Goal: Book appointment/travel/reservation

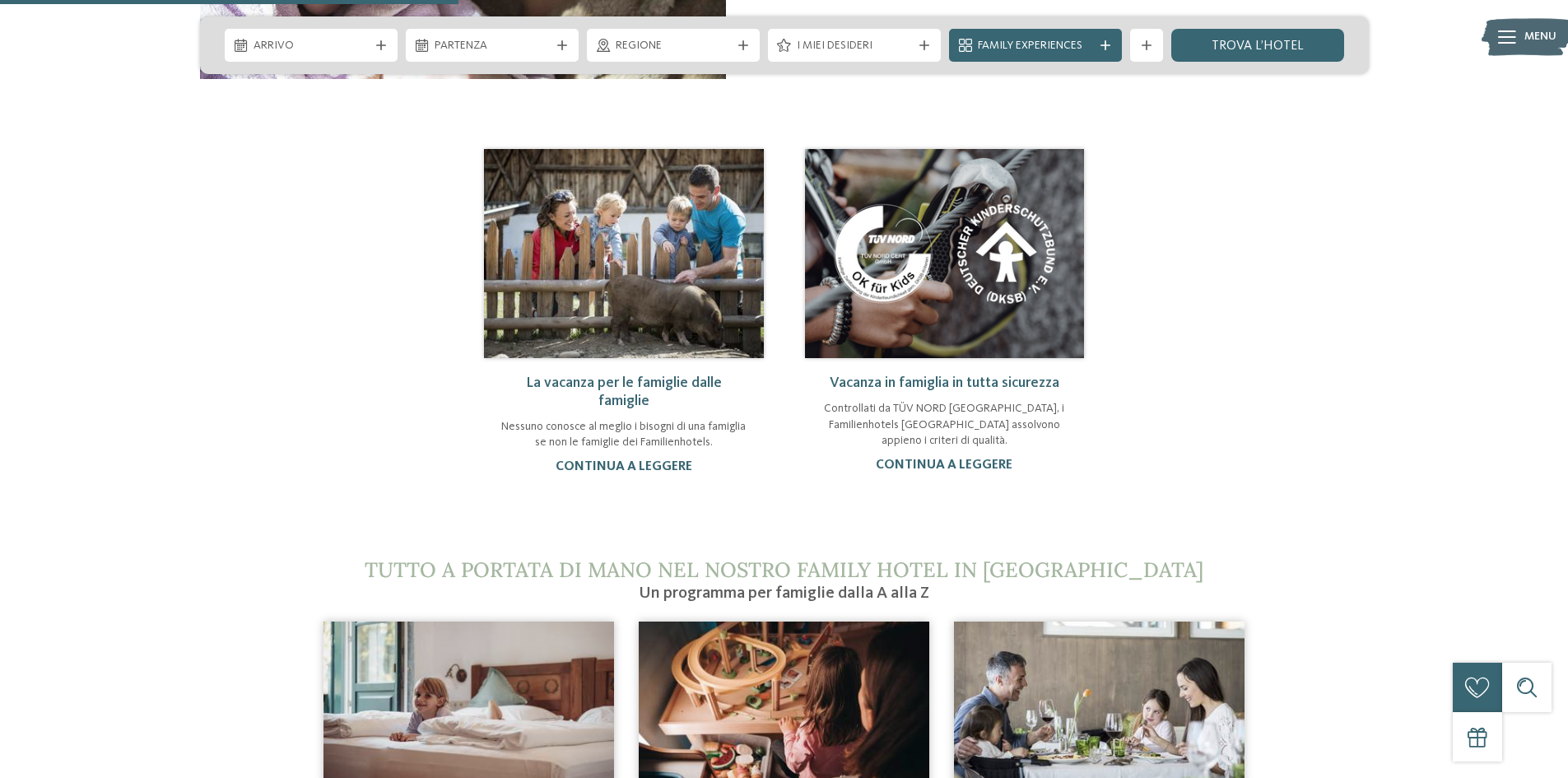
scroll to position [1565, 0]
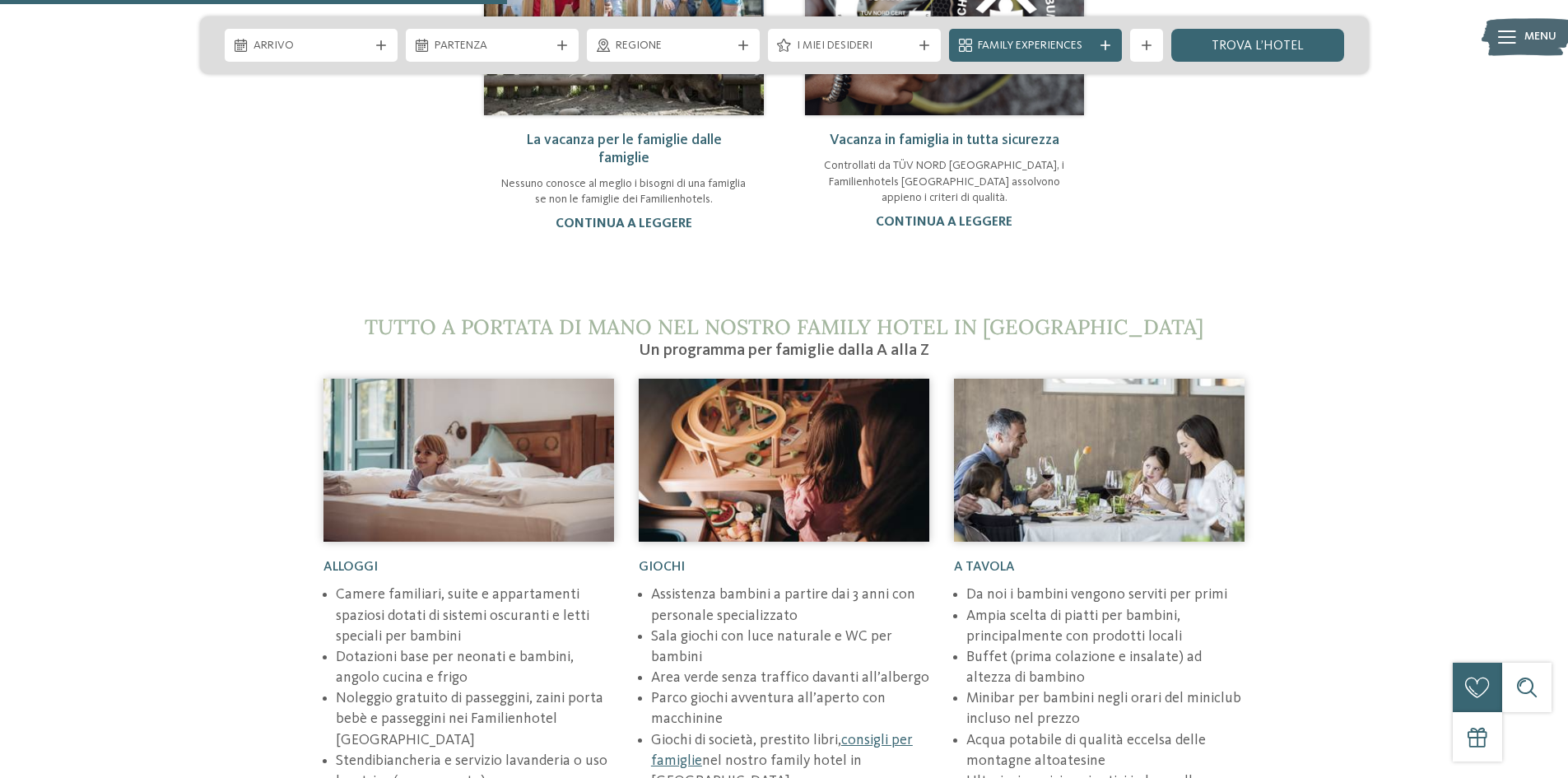
click at [808, 471] on img at bounding box center [784, 461] width 291 height 163
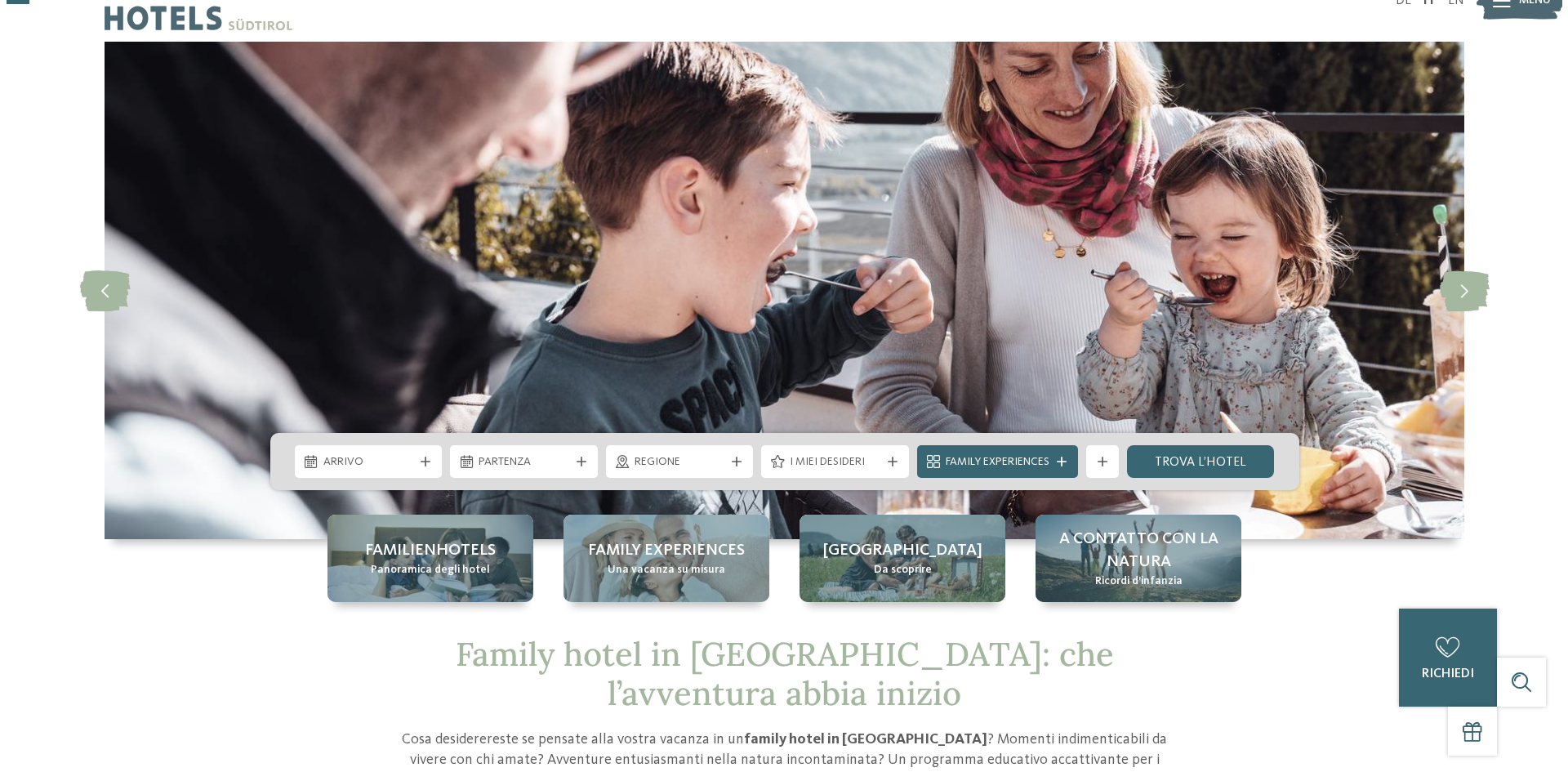
scroll to position [0, 0]
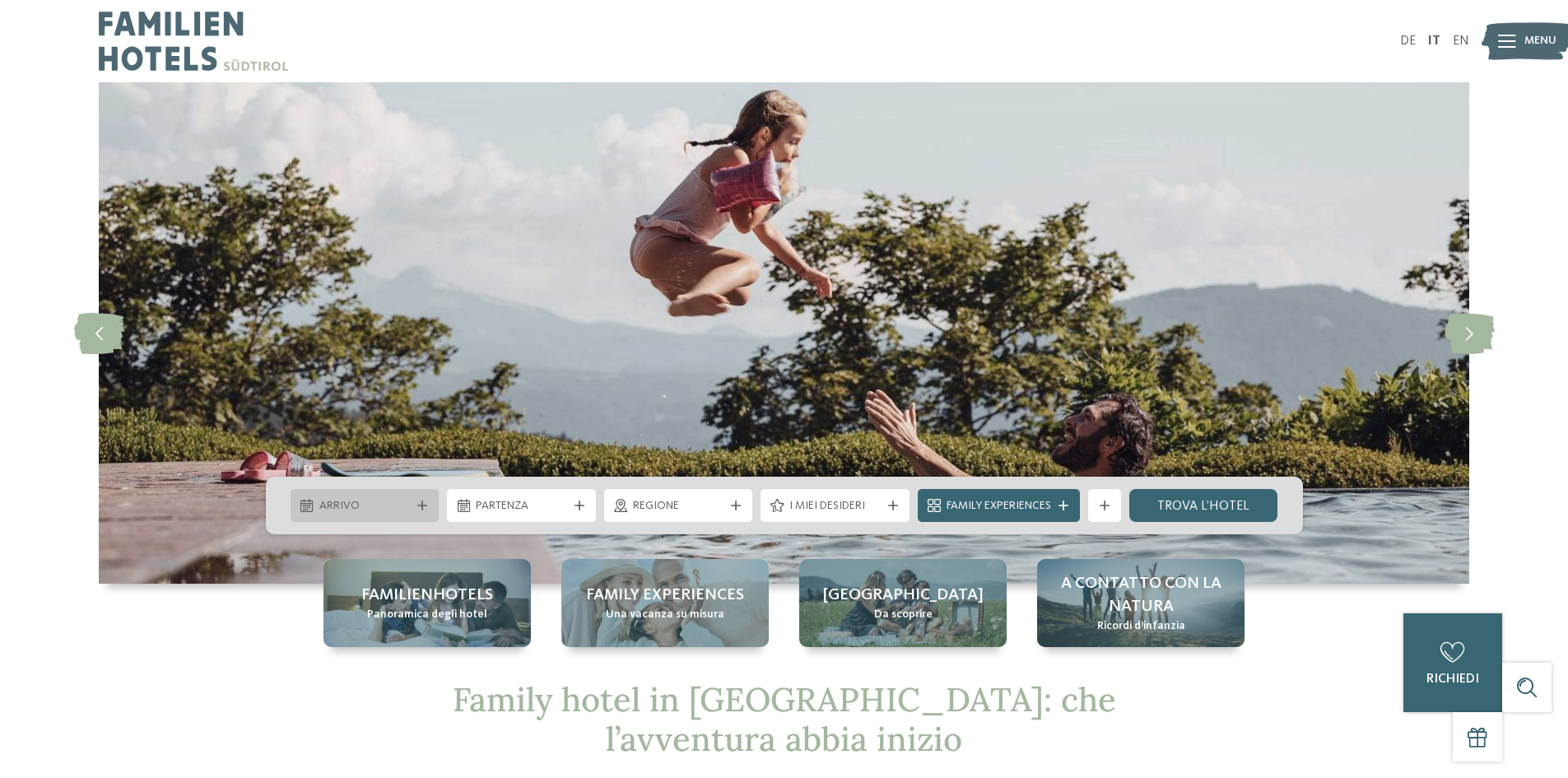
click at [354, 502] on span "Arrivo" at bounding box center [364, 507] width 91 height 17
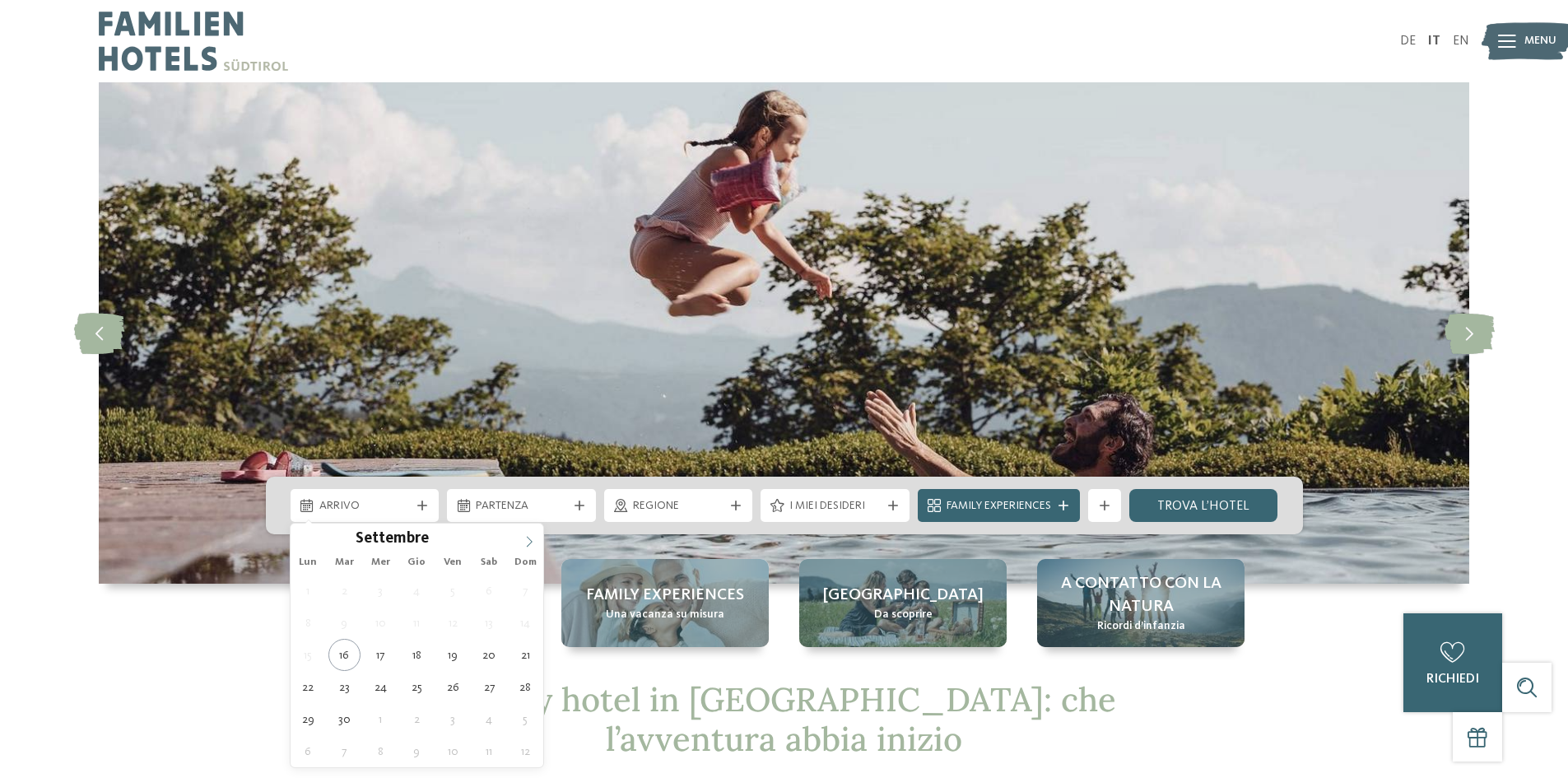
click at [538, 542] on span at bounding box center [529, 538] width 28 height 28
click at [529, 542] on icon at bounding box center [529, 542] width 11 height 11
type input "****"
click at [529, 542] on icon at bounding box center [529, 542] width 11 height 11
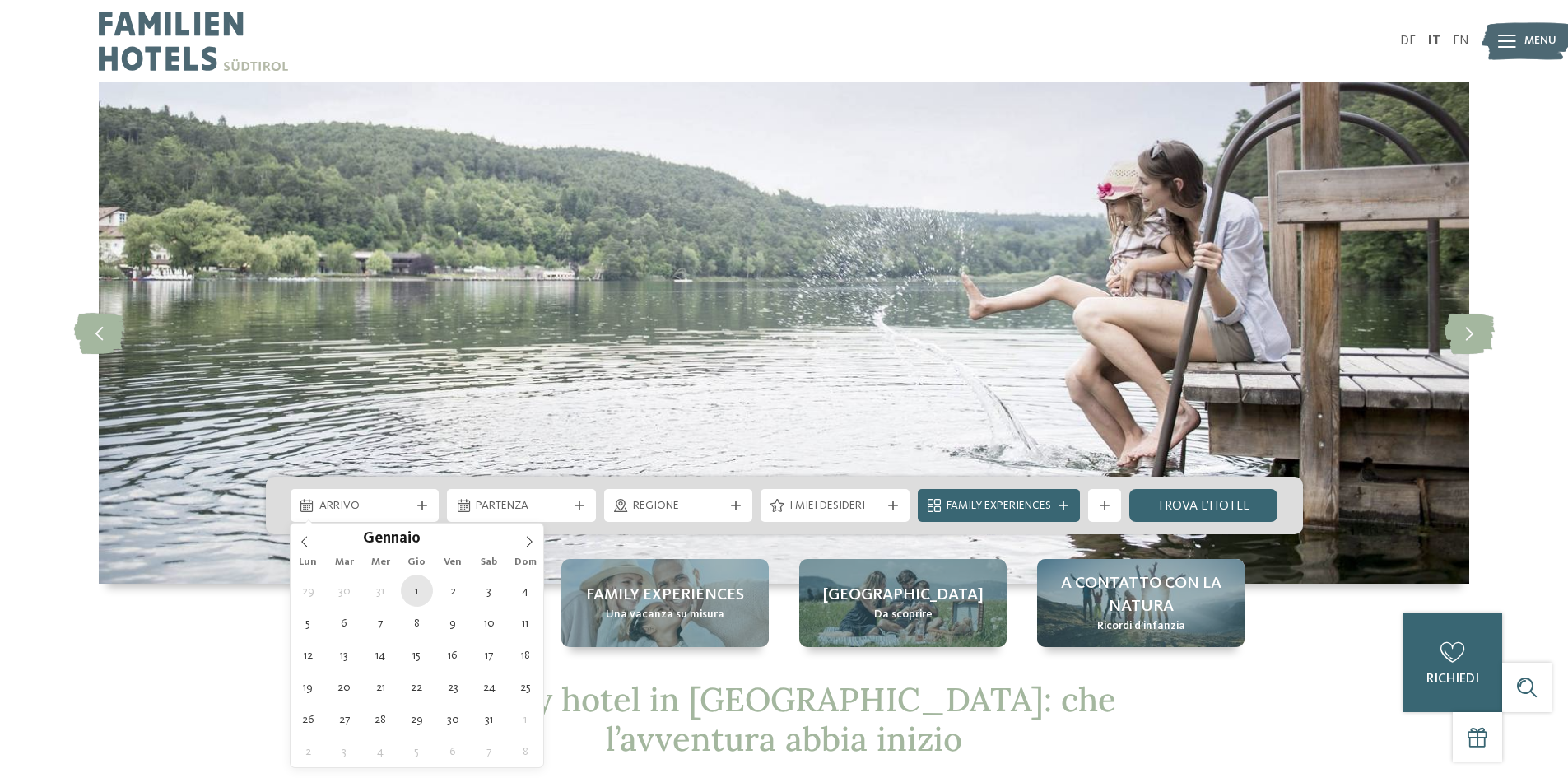
type div "[DATE]"
type input "****"
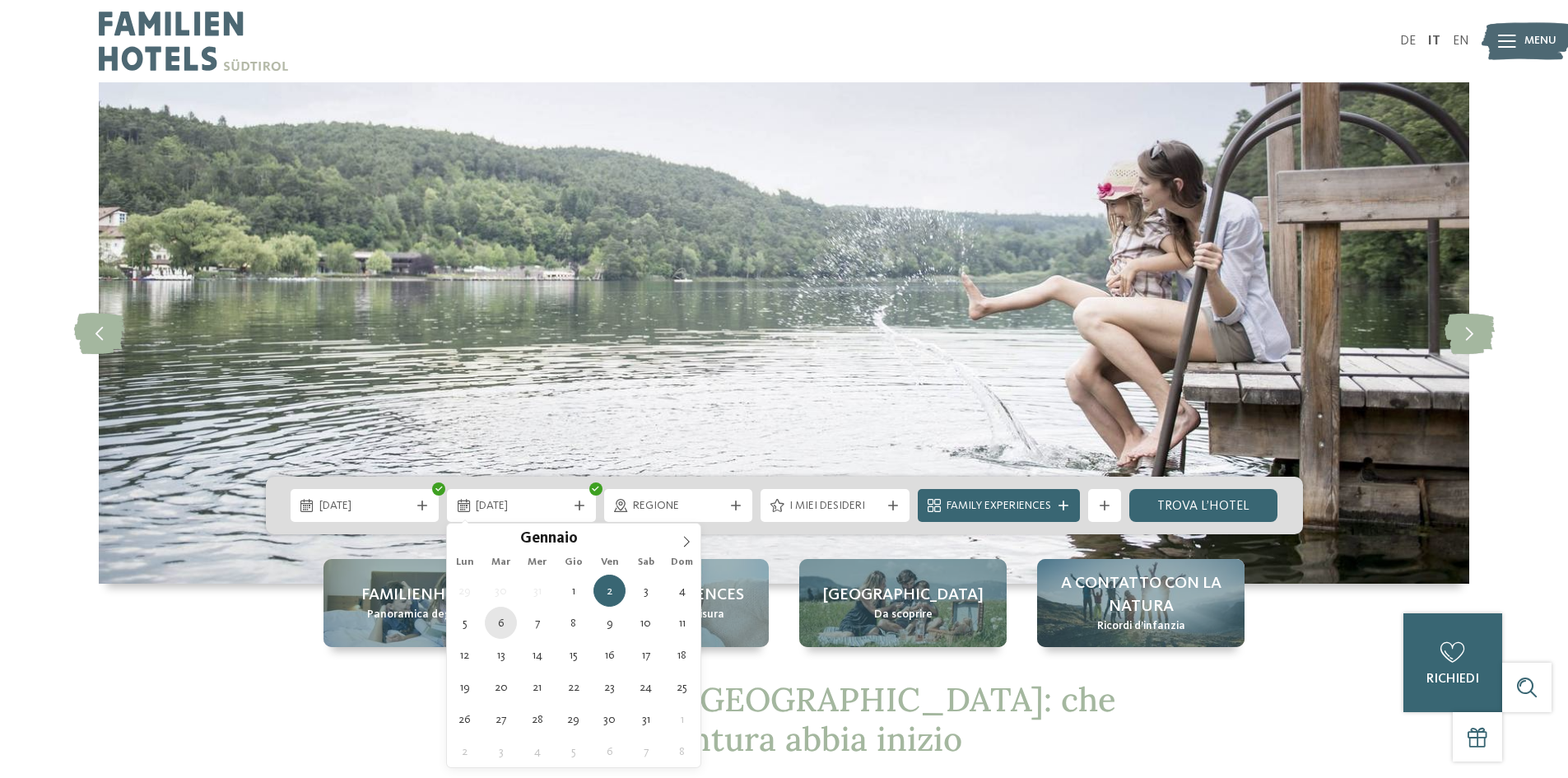
type div "[DATE]"
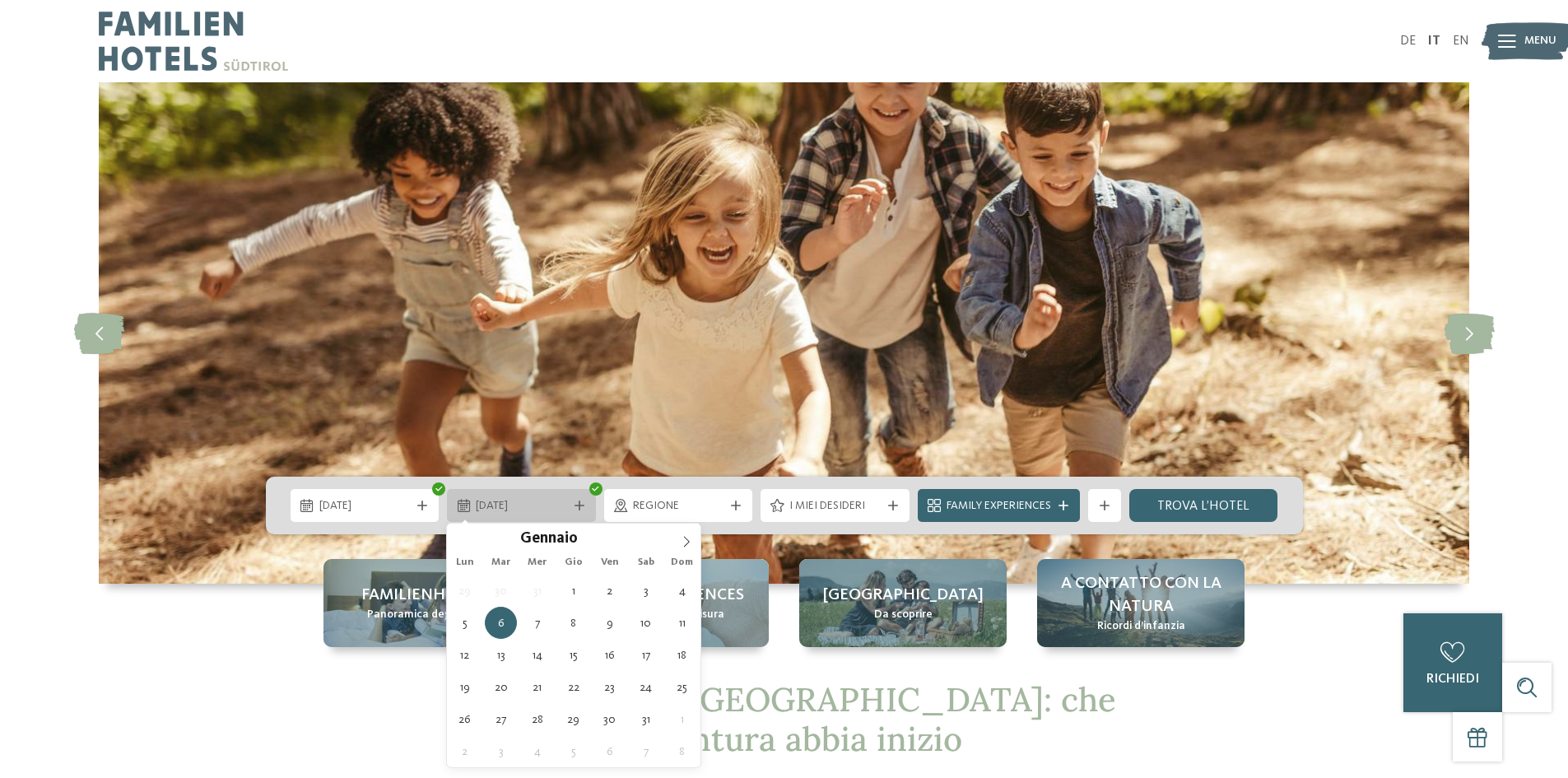
click at [584, 508] on icon at bounding box center [579, 506] width 10 height 10
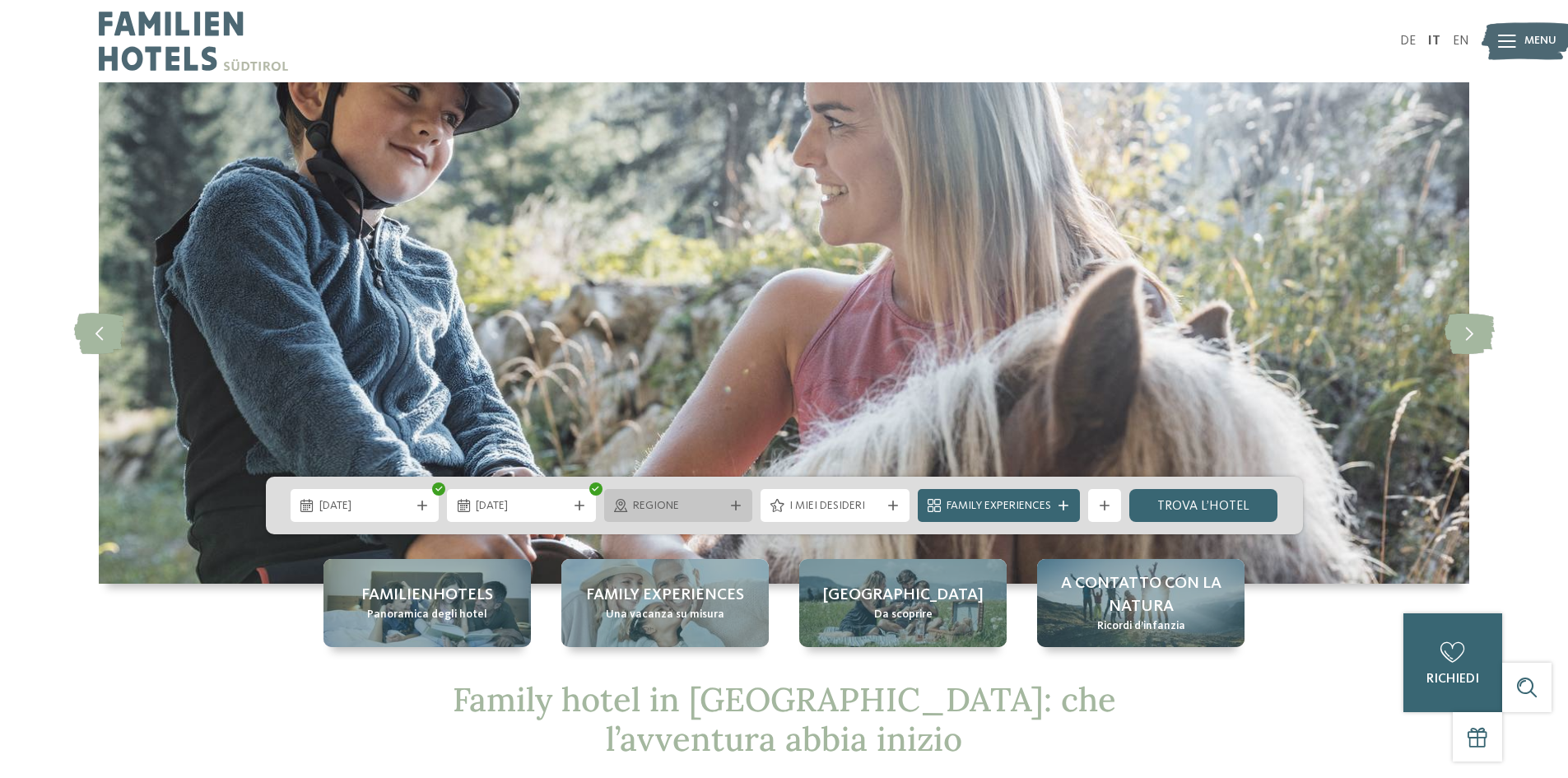
click at [642, 512] on span "Regione" at bounding box center [678, 507] width 91 height 17
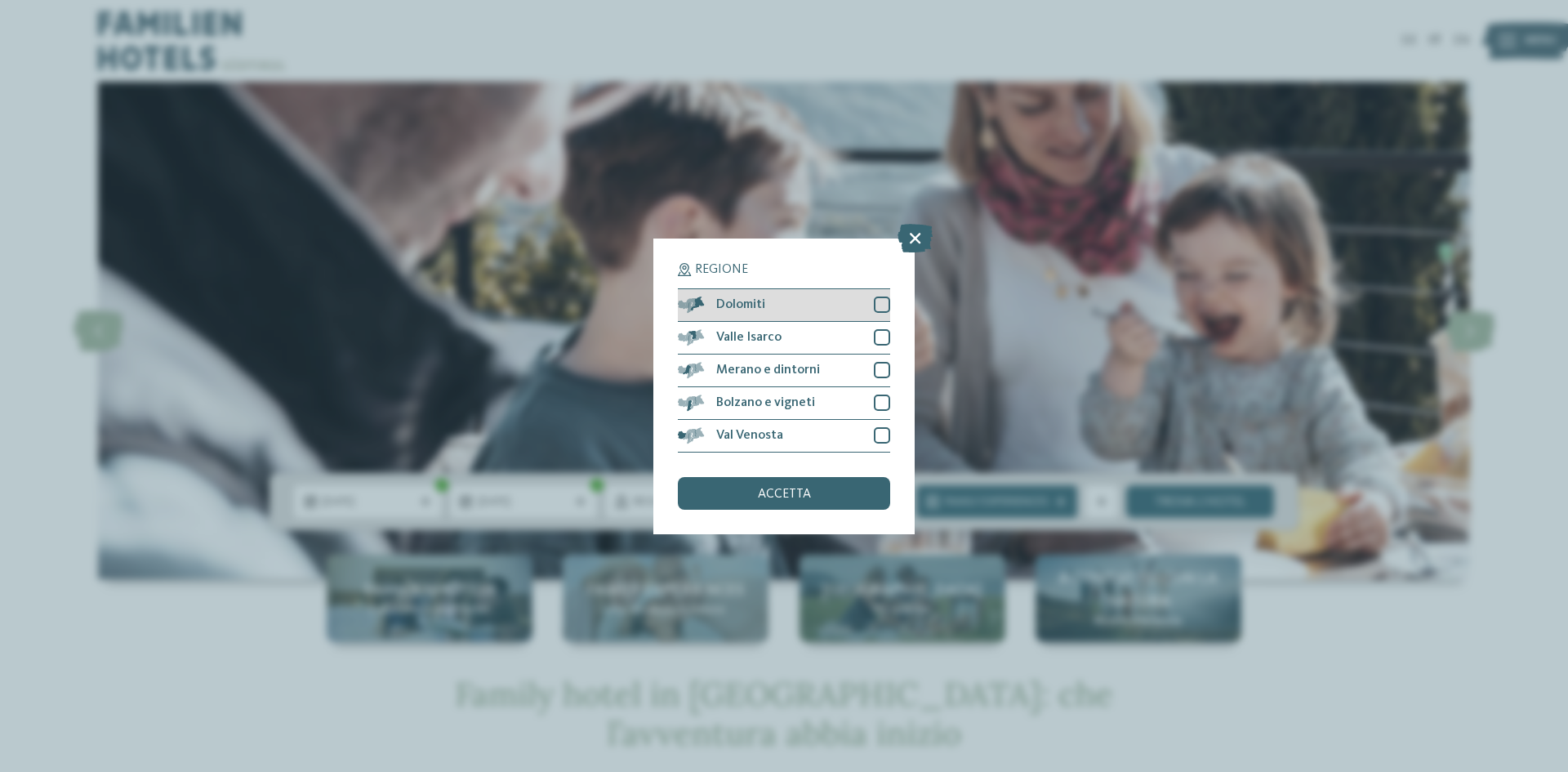
click at [879, 308] on div at bounding box center [882, 305] width 16 height 16
click at [760, 500] on span "accetta" at bounding box center [784, 495] width 53 height 13
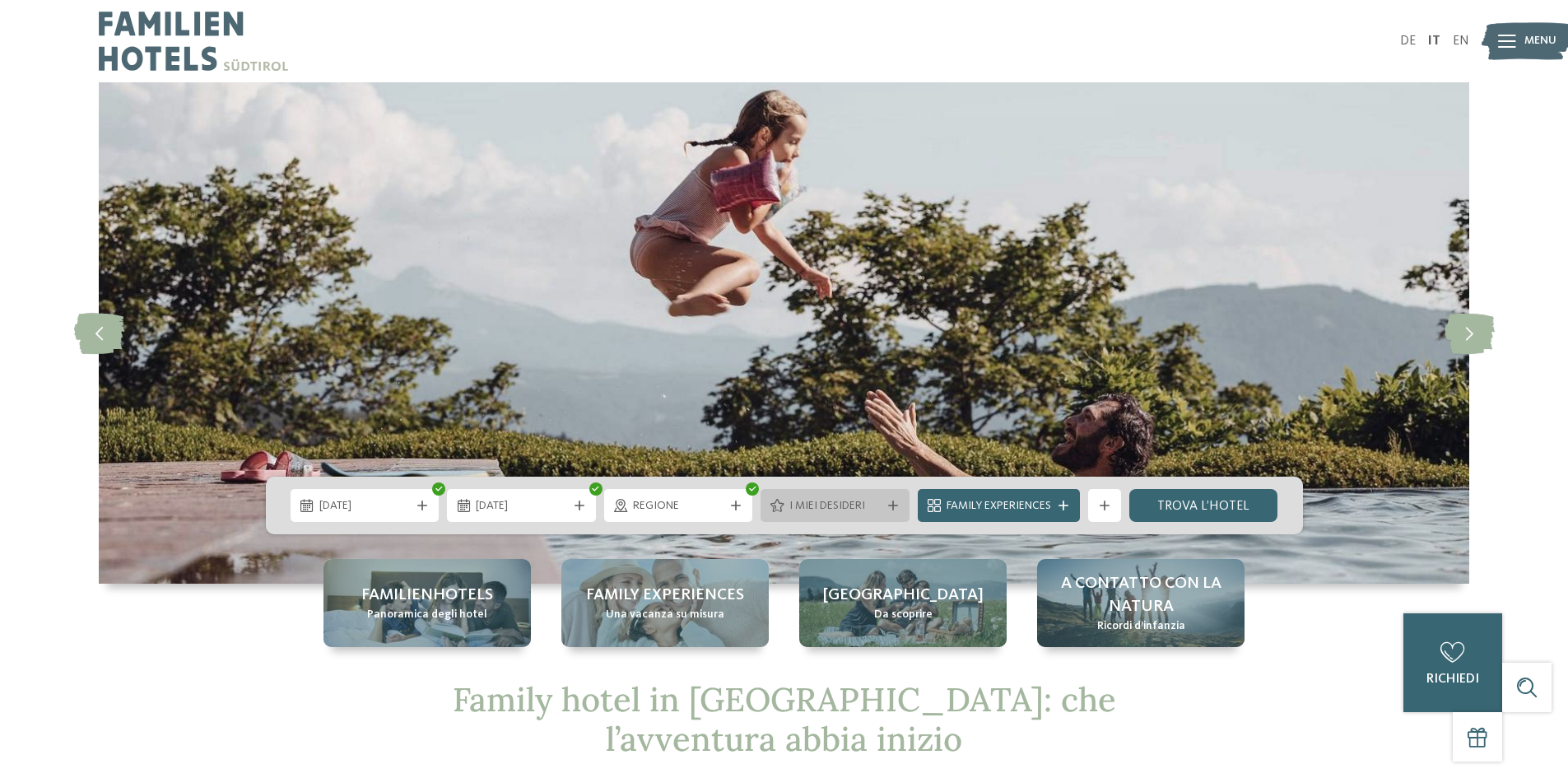
click at [819, 503] on span "I miei desideri" at bounding box center [835, 507] width 91 height 17
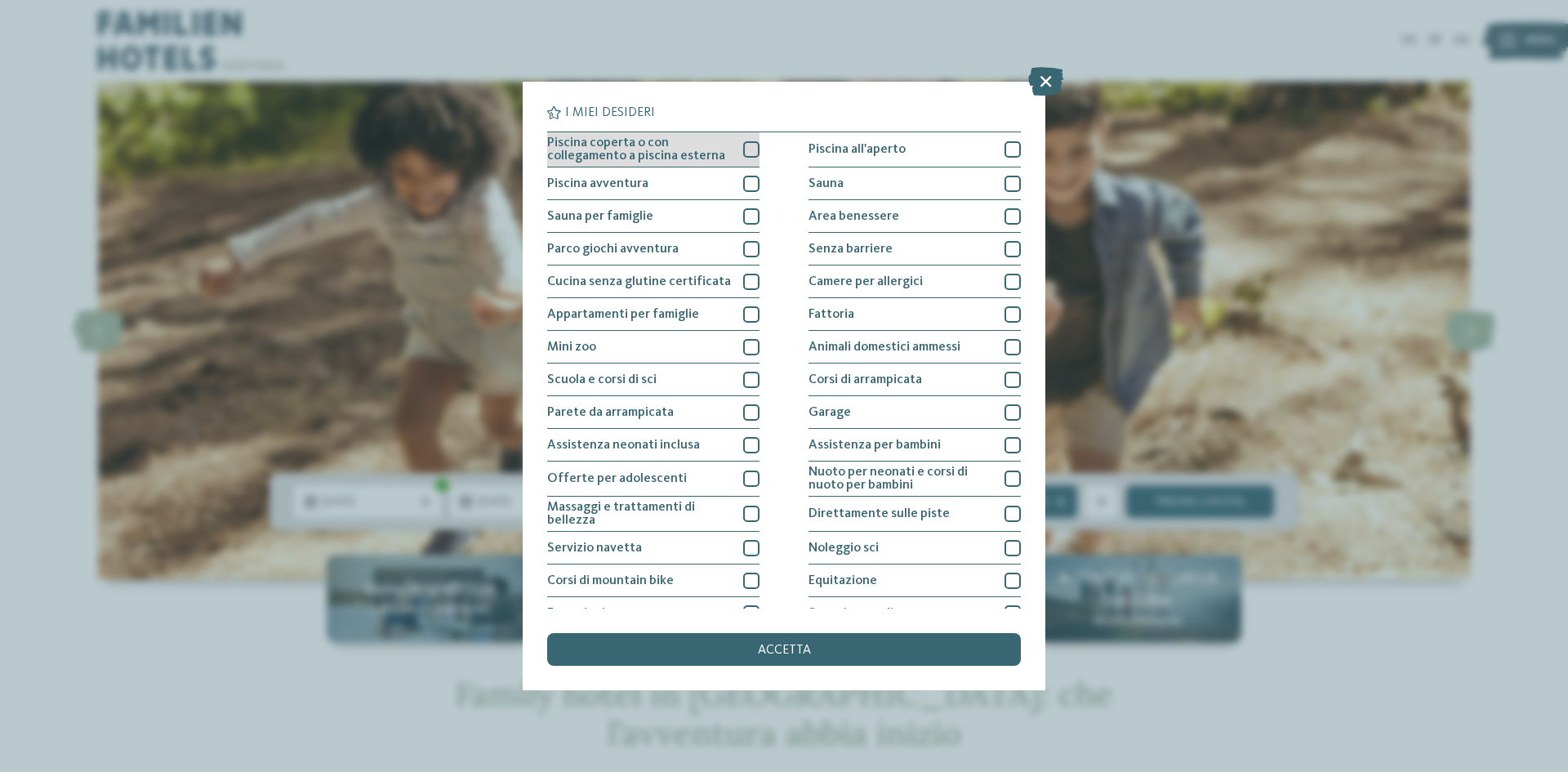
click at [746, 153] on div at bounding box center [752, 149] width 16 height 16
click at [801, 631] on div "I miei desideri Piscina coperta o con collegamento a piscina esterna Piscina al…" at bounding box center [784, 386] width 474 height 560
click at [795, 640] on div "accetta" at bounding box center [784, 650] width 474 height 33
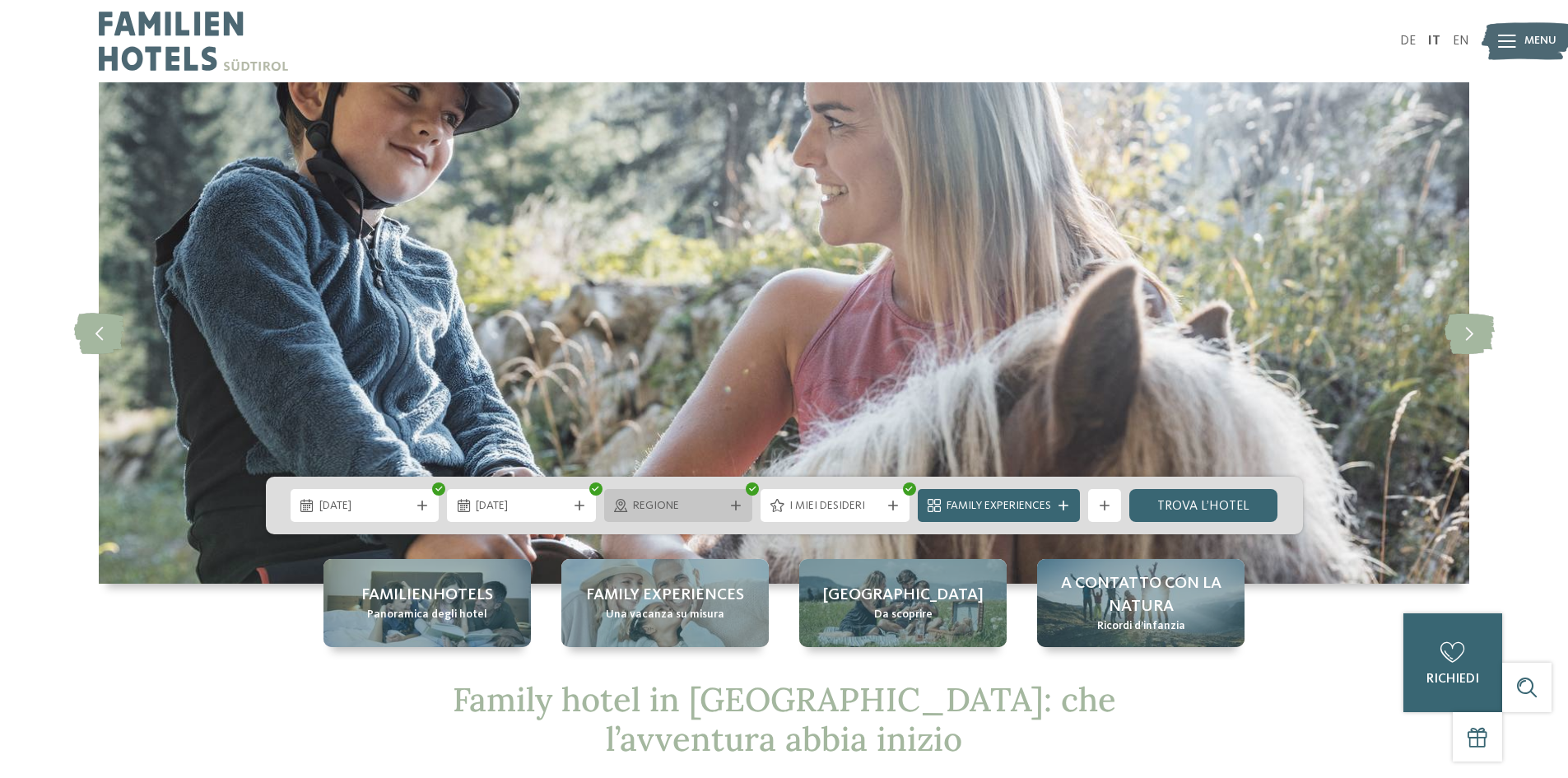
click at [707, 497] on div "Regione" at bounding box center [679, 506] width 100 height 18
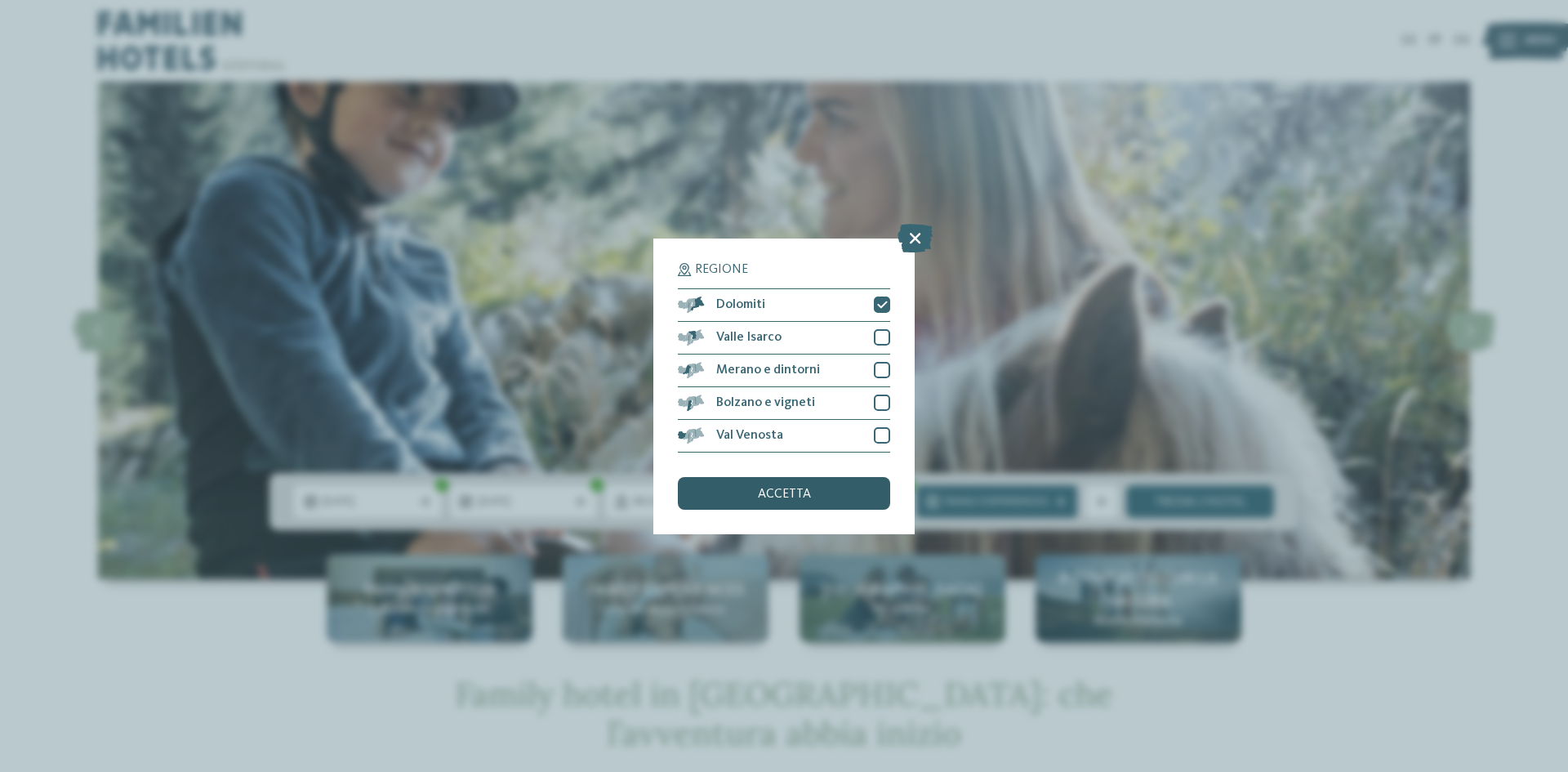
click at [787, 495] on span "accetta" at bounding box center [784, 495] width 53 height 13
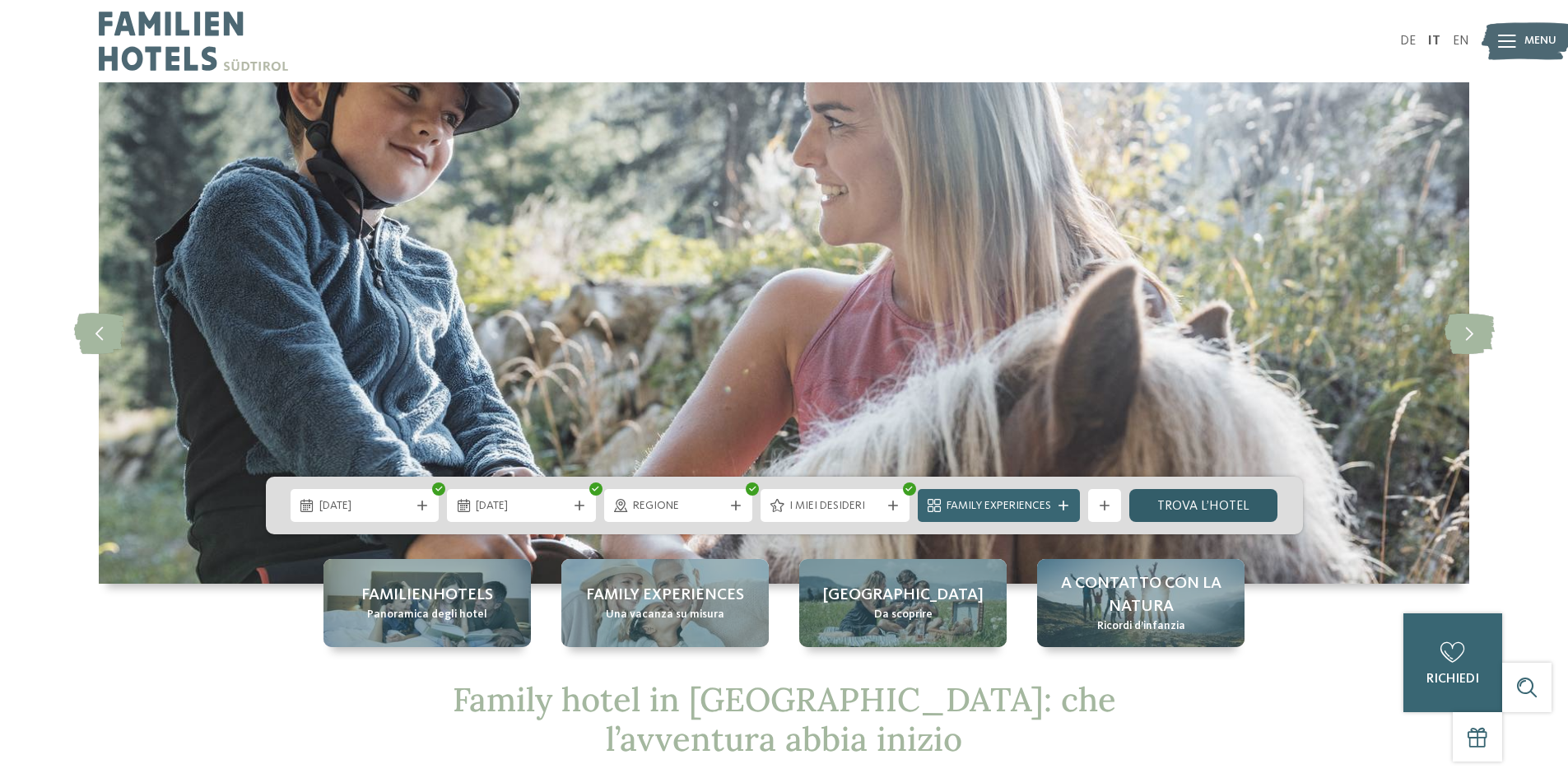
click at [1214, 512] on link "trova l’hotel" at bounding box center [1204, 506] width 149 height 33
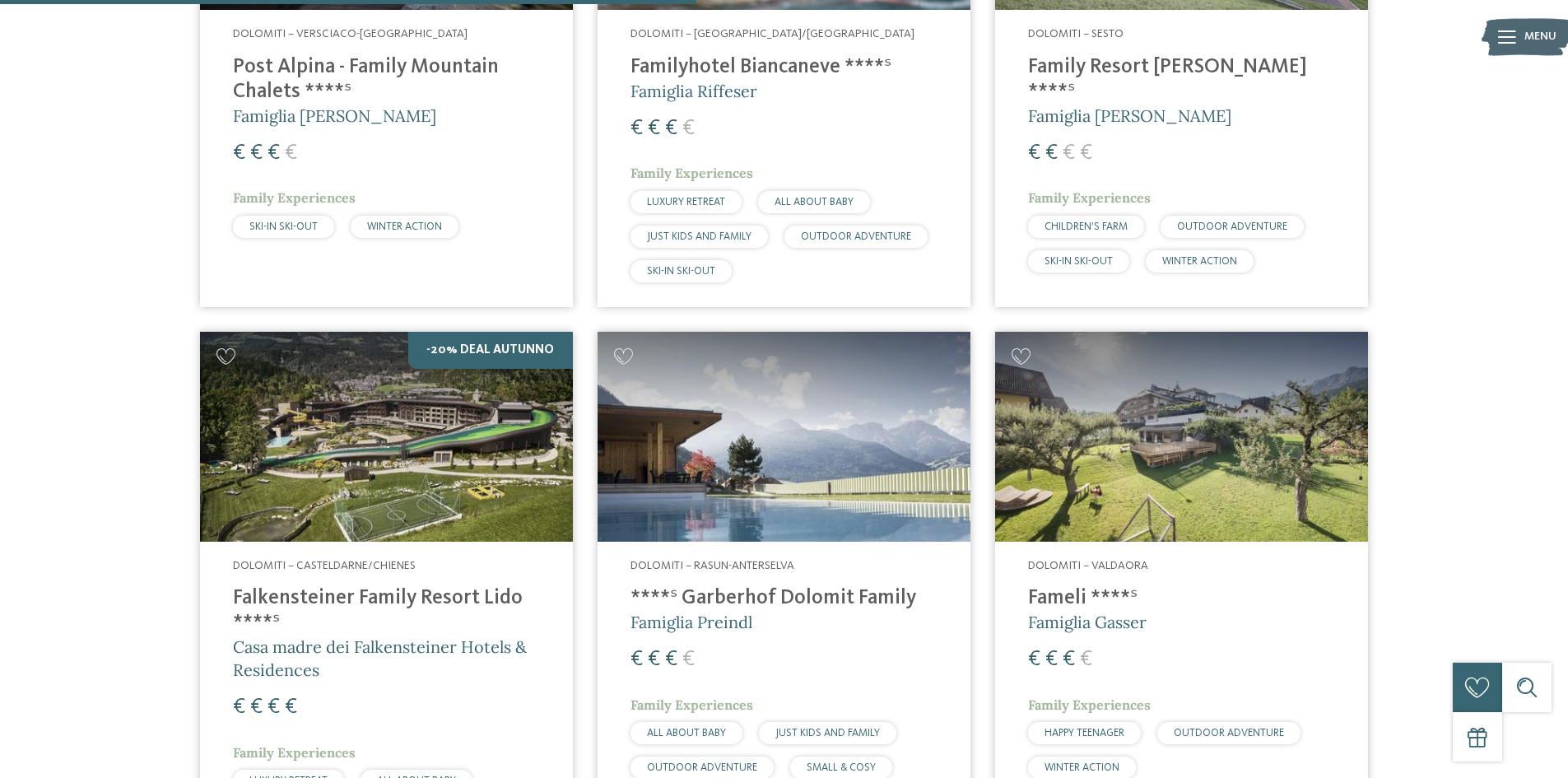
scroll to position [869, 0]
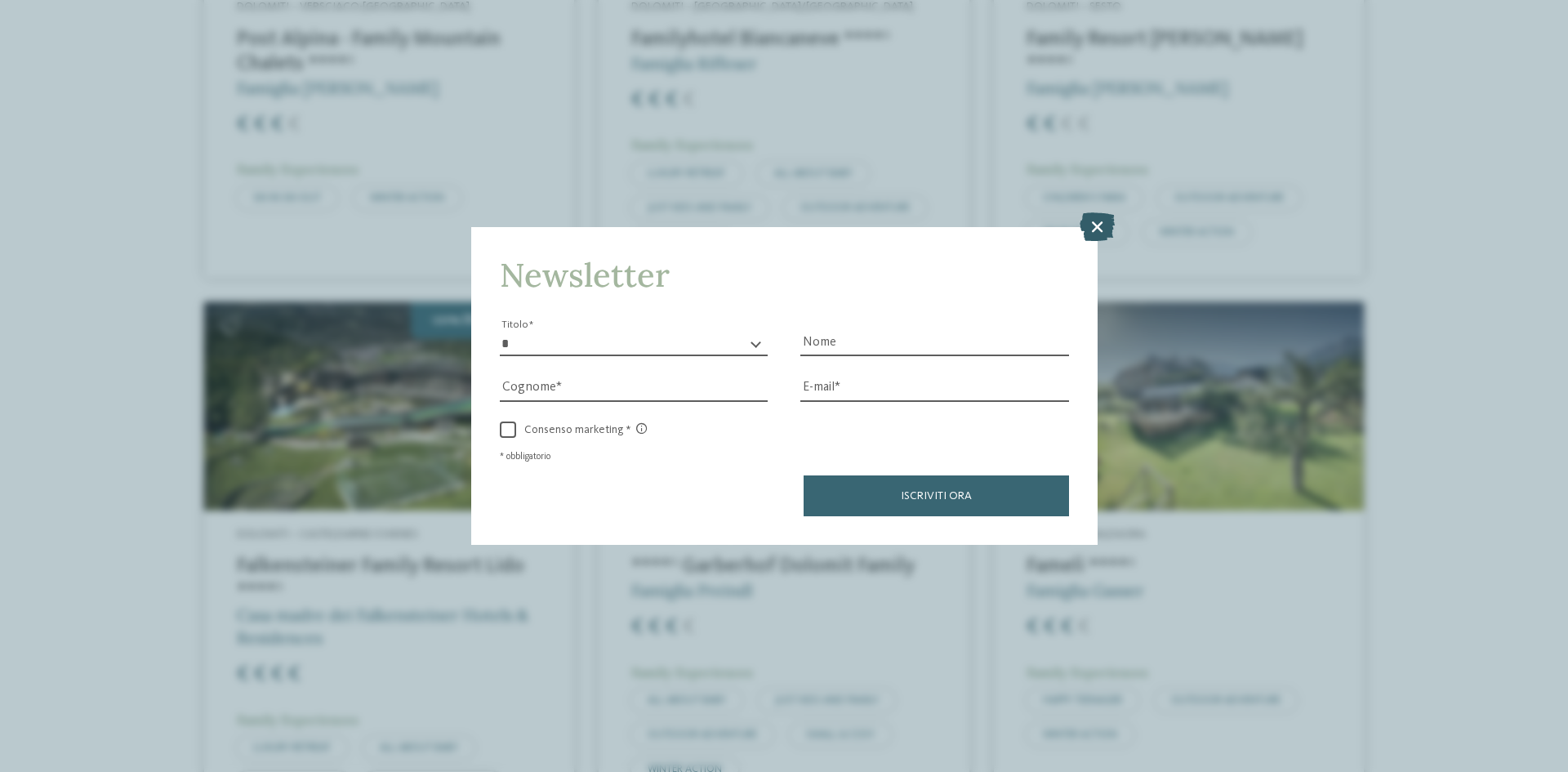
click at [1098, 221] on icon at bounding box center [1098, 226] width 35 height 28
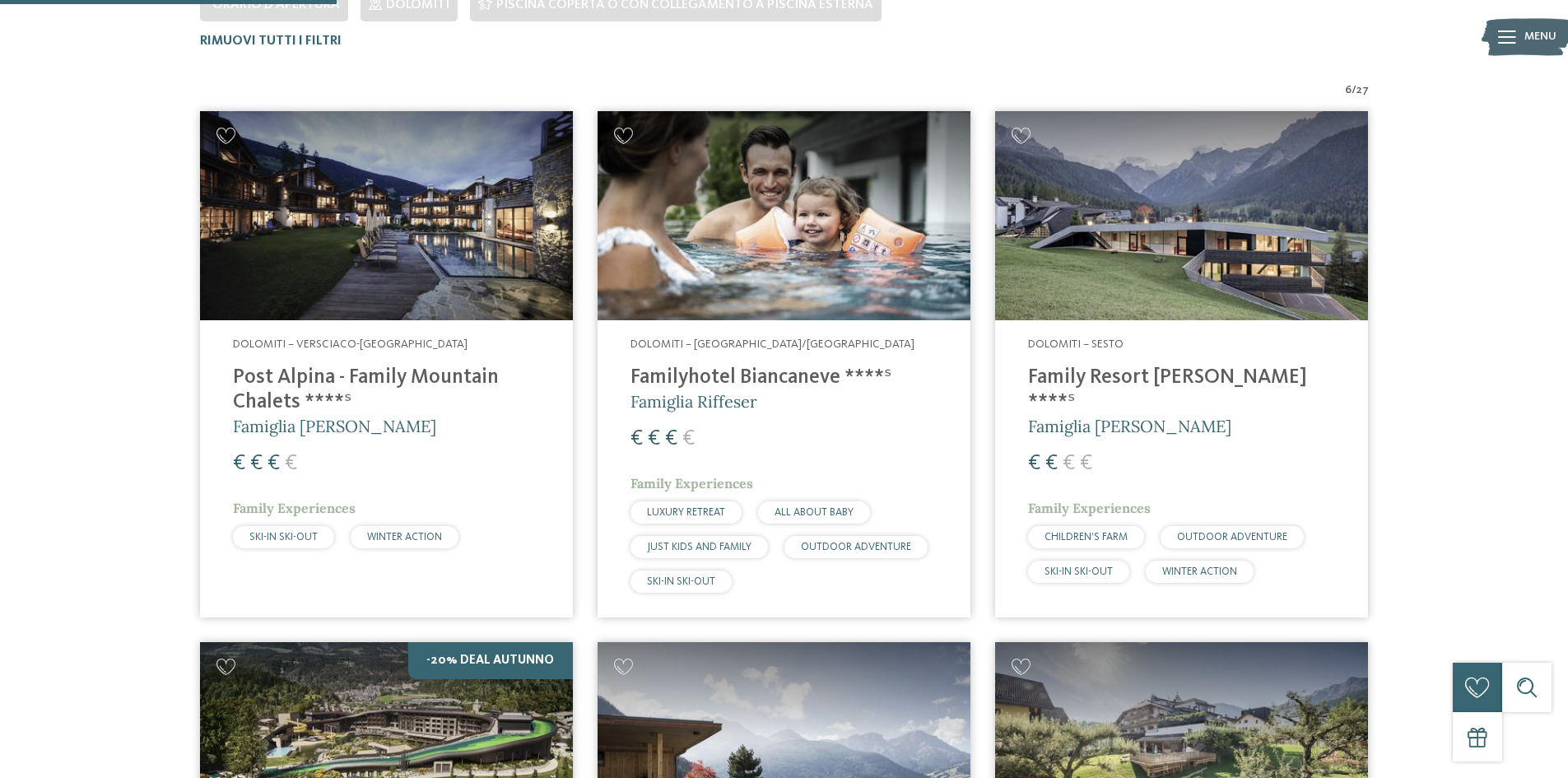
scroll to position [659, 0]
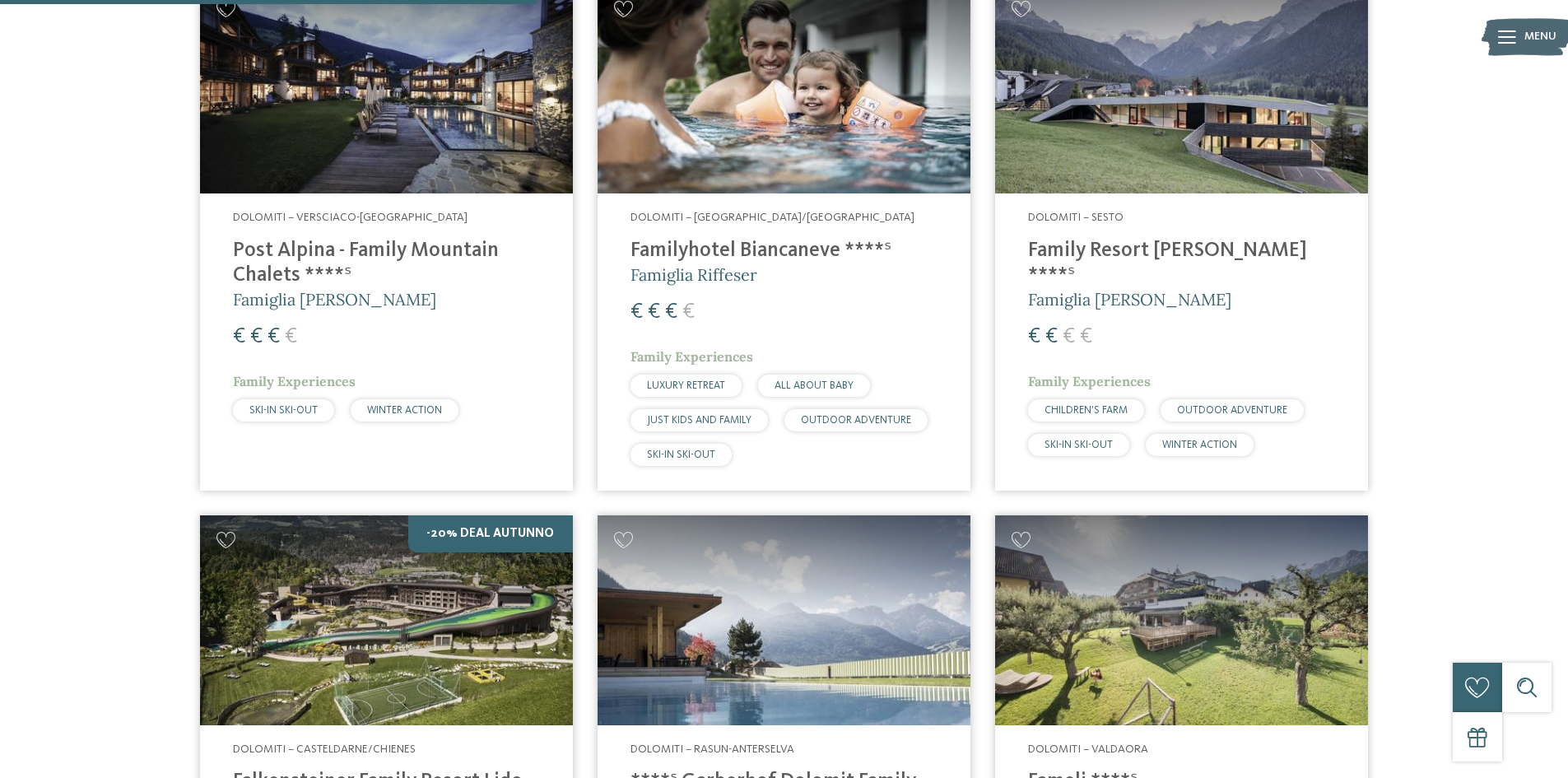
click at [1083, 247] on h4 "Family Resort [PERSON_NAME] ****ˢ" at bounding box center [1182, 264] width 307 height 50
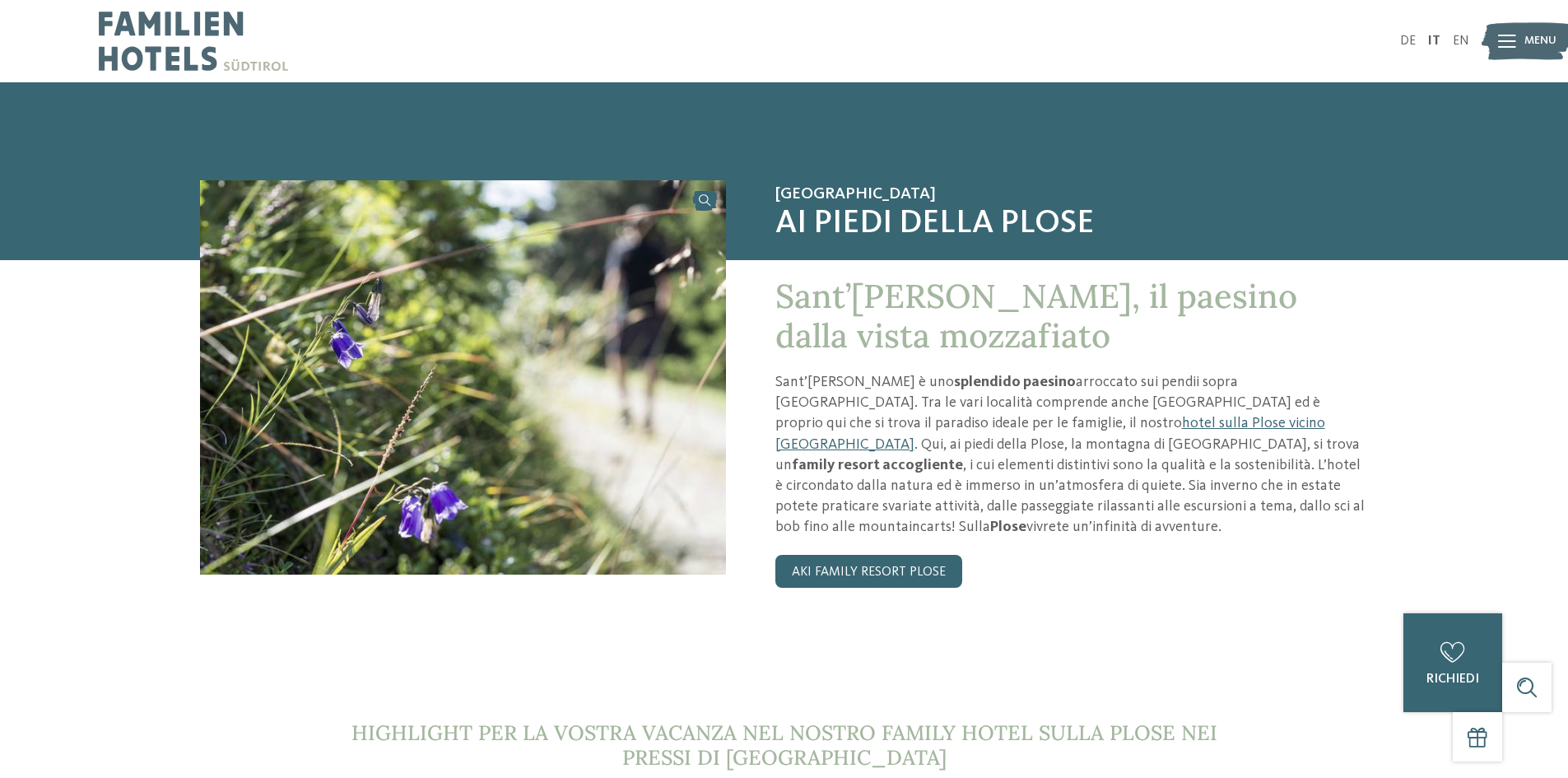
click at [1526, 47] on span "Menu" at bounding box center [1540, 42] width 32 height 17
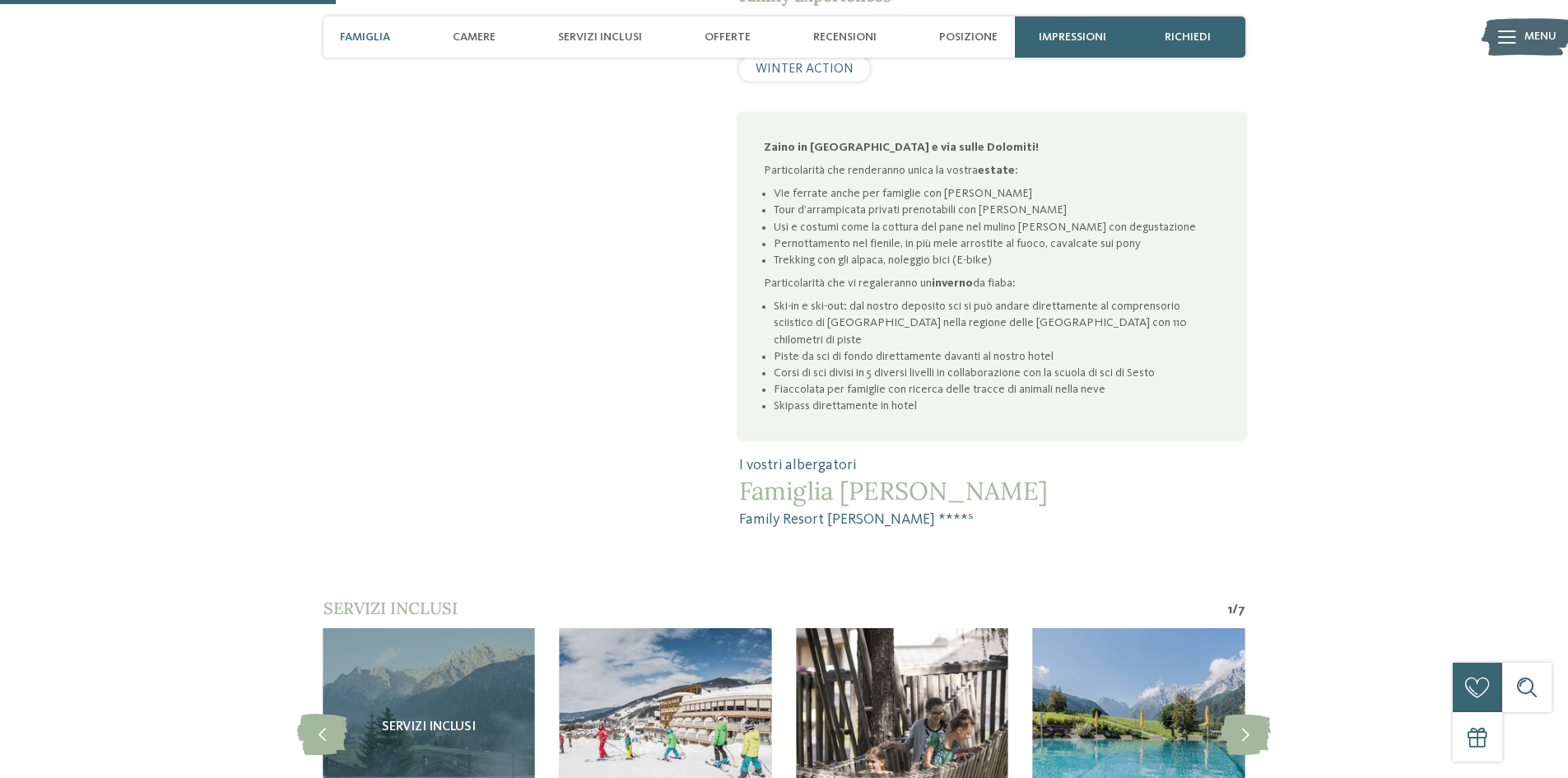
scroll to position [1236, 0]
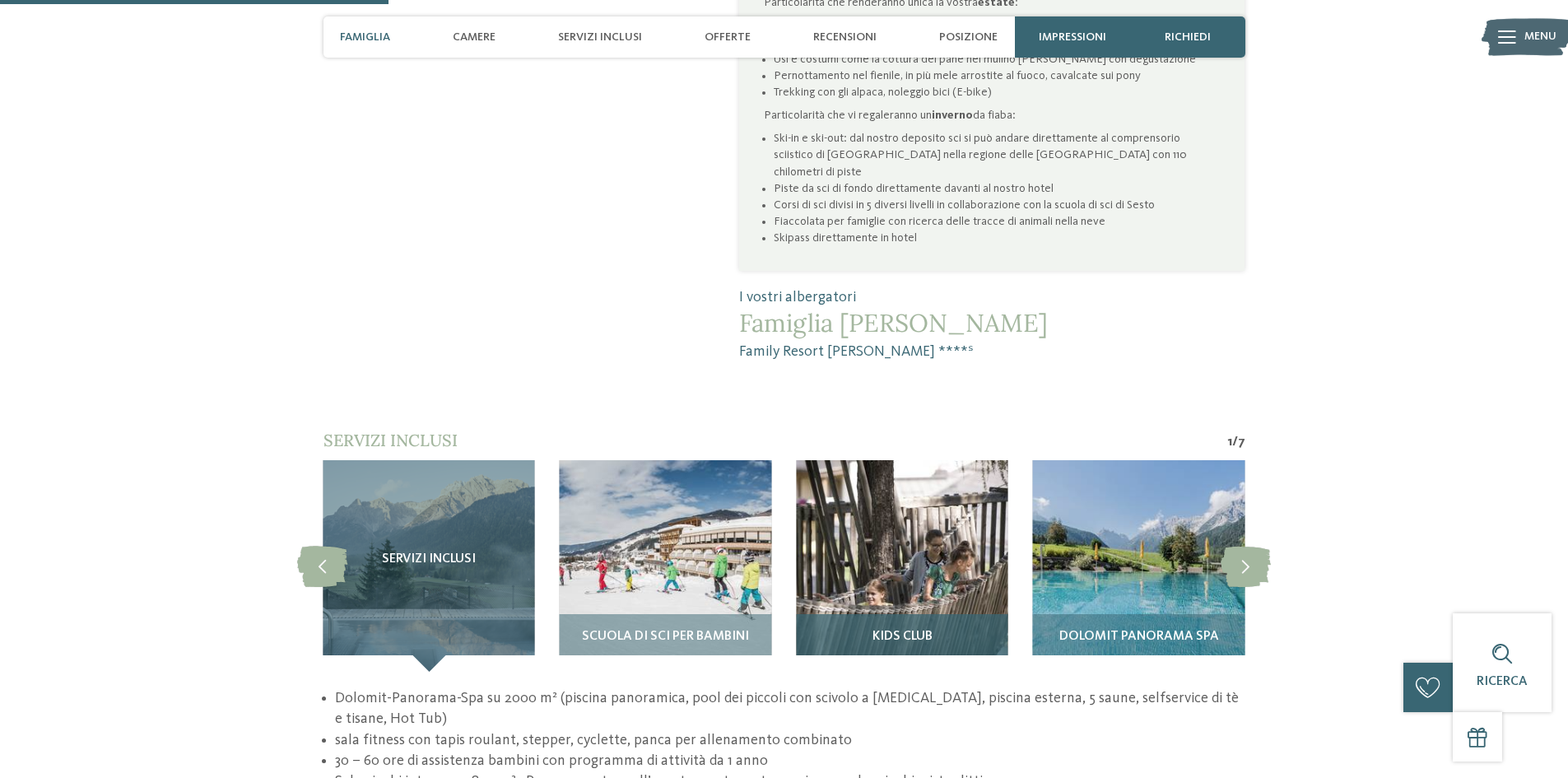
click at [900, 488] on img at bounding box center [901, 566] width 211 height 211
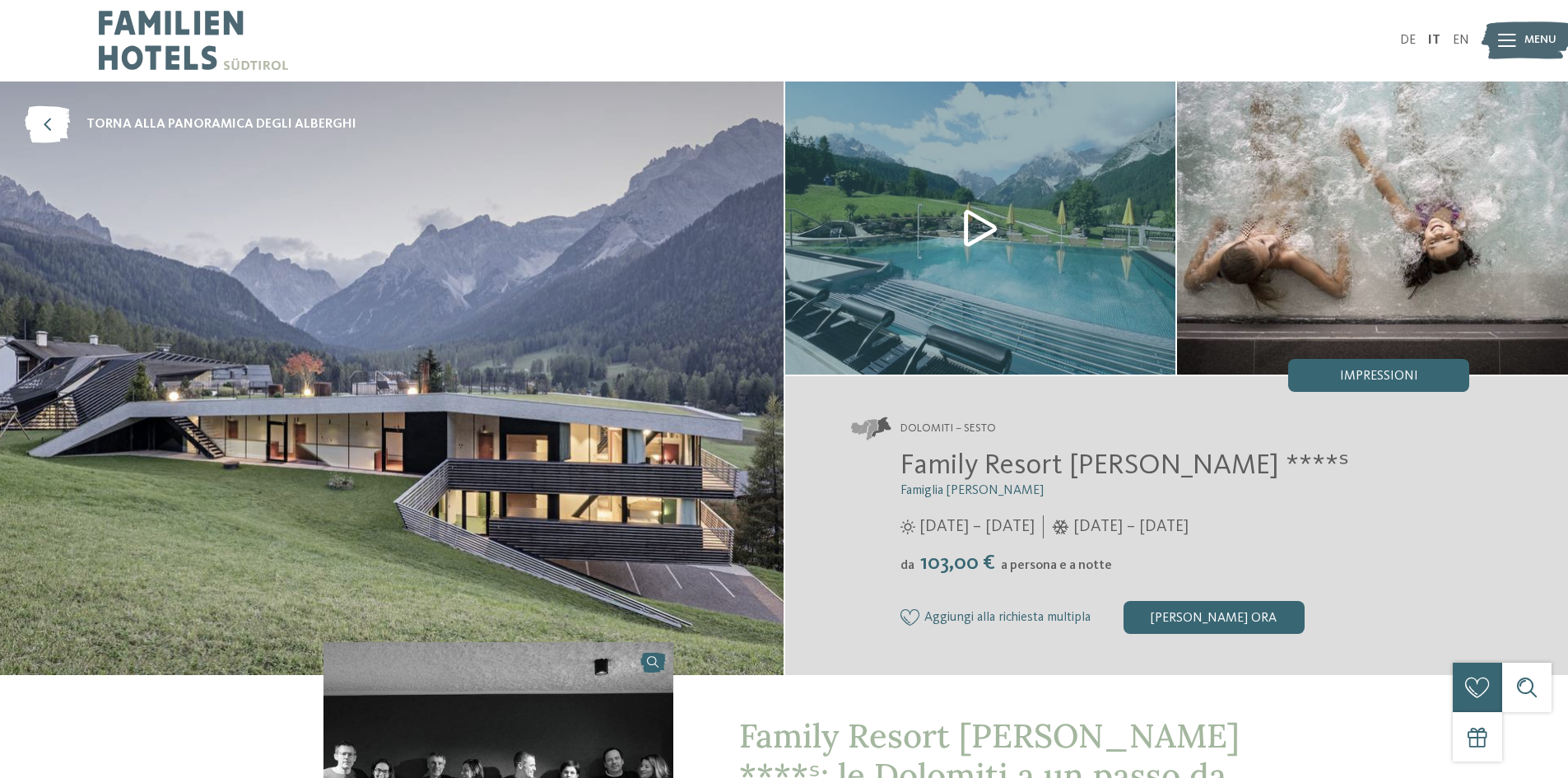
scroll to position [0, 0]
click at [1514, 31] on div at bounding box center [1507, 41] width 18 height 42
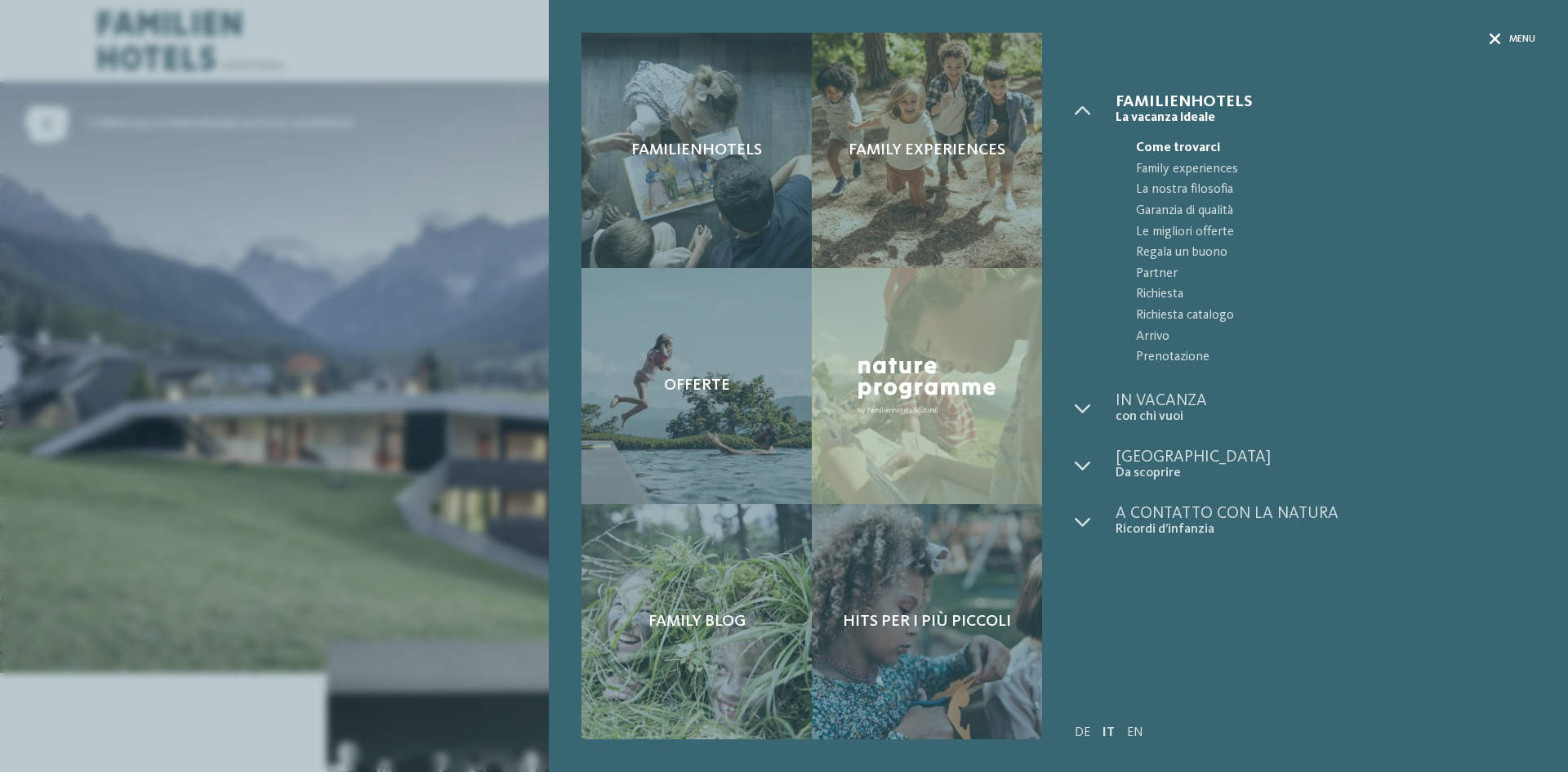
click at [1526, 42] on span "Menu" at bounding box center [1522, 39] width 27 height 14
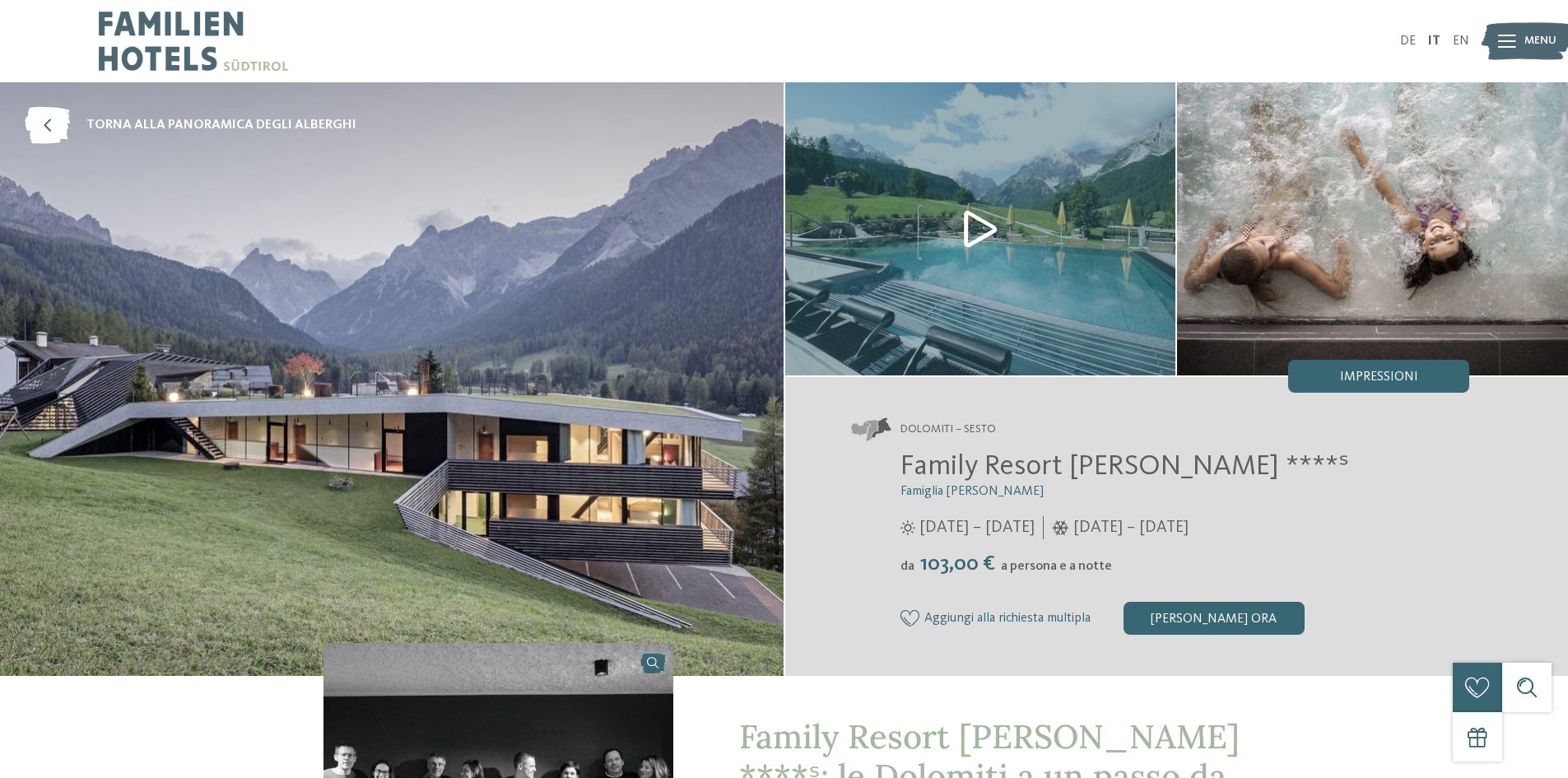
click at [1021, 309] on img at bounding box center [980, 229] width 391 height 293
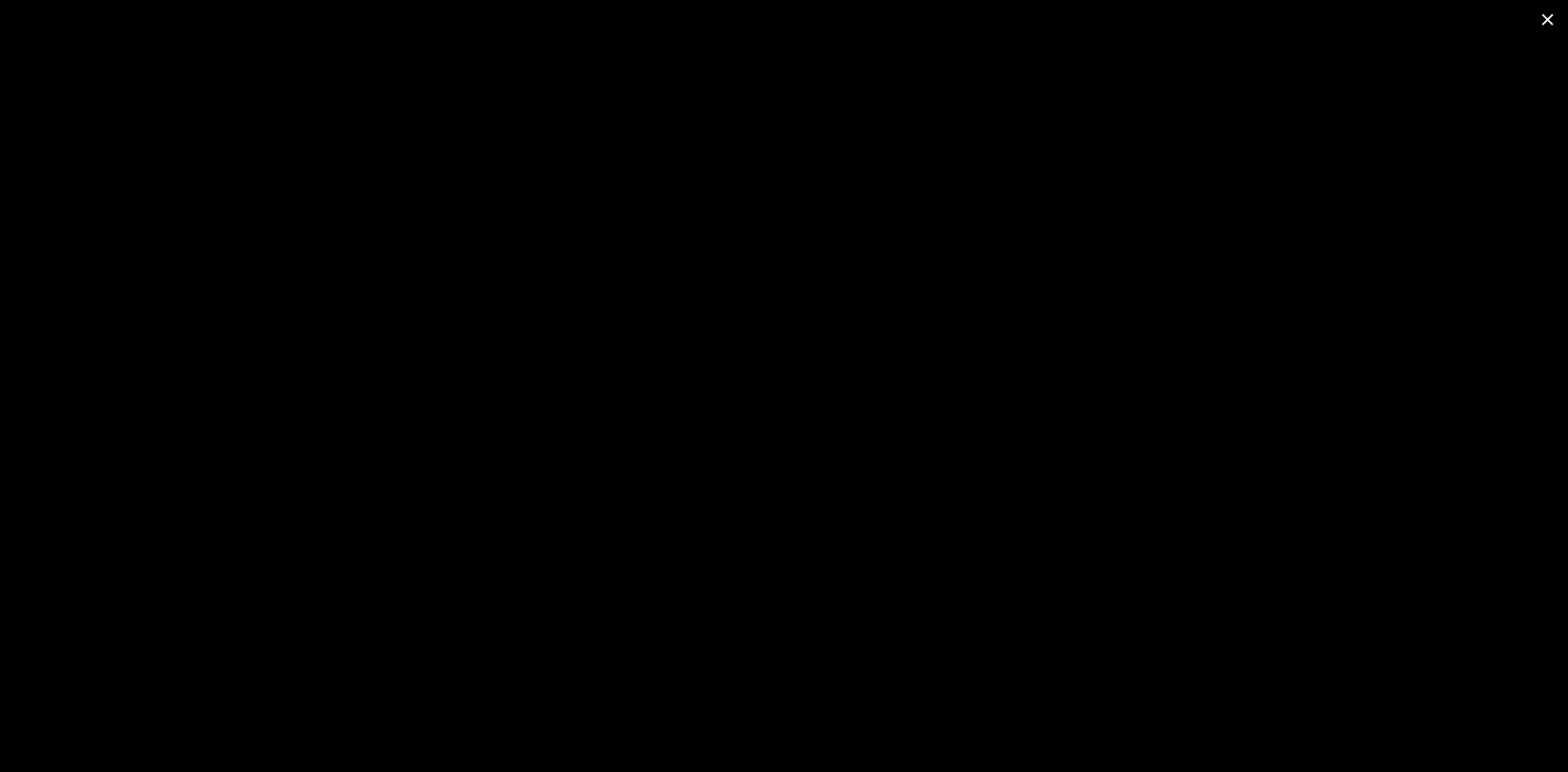
click at [1553, 19] on span at bounding box center [1548, 19] width 41 height 38
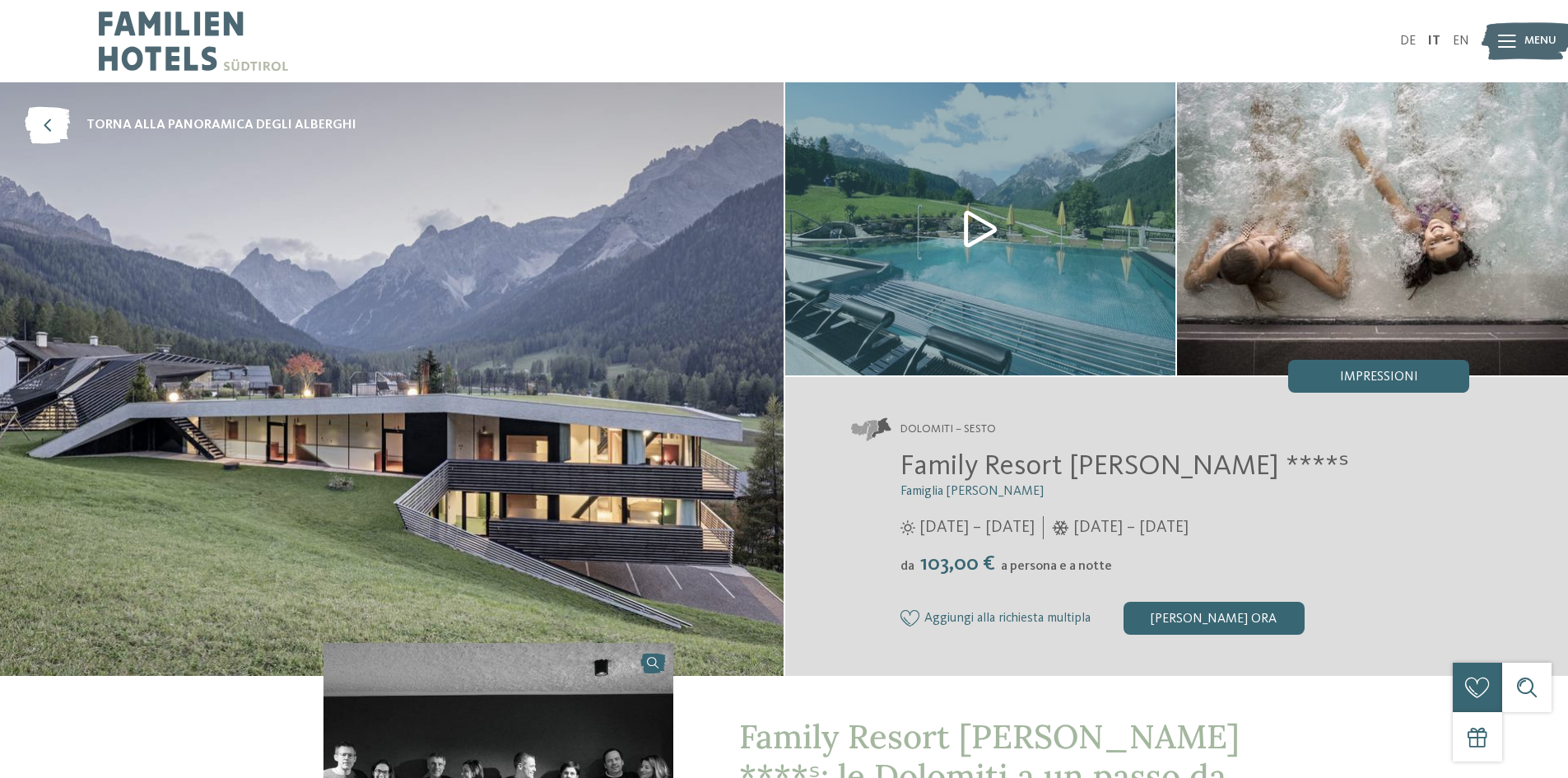
click at [1542, 46] on span "Menu" at bounding box center [1540, 42] width 32 height 17
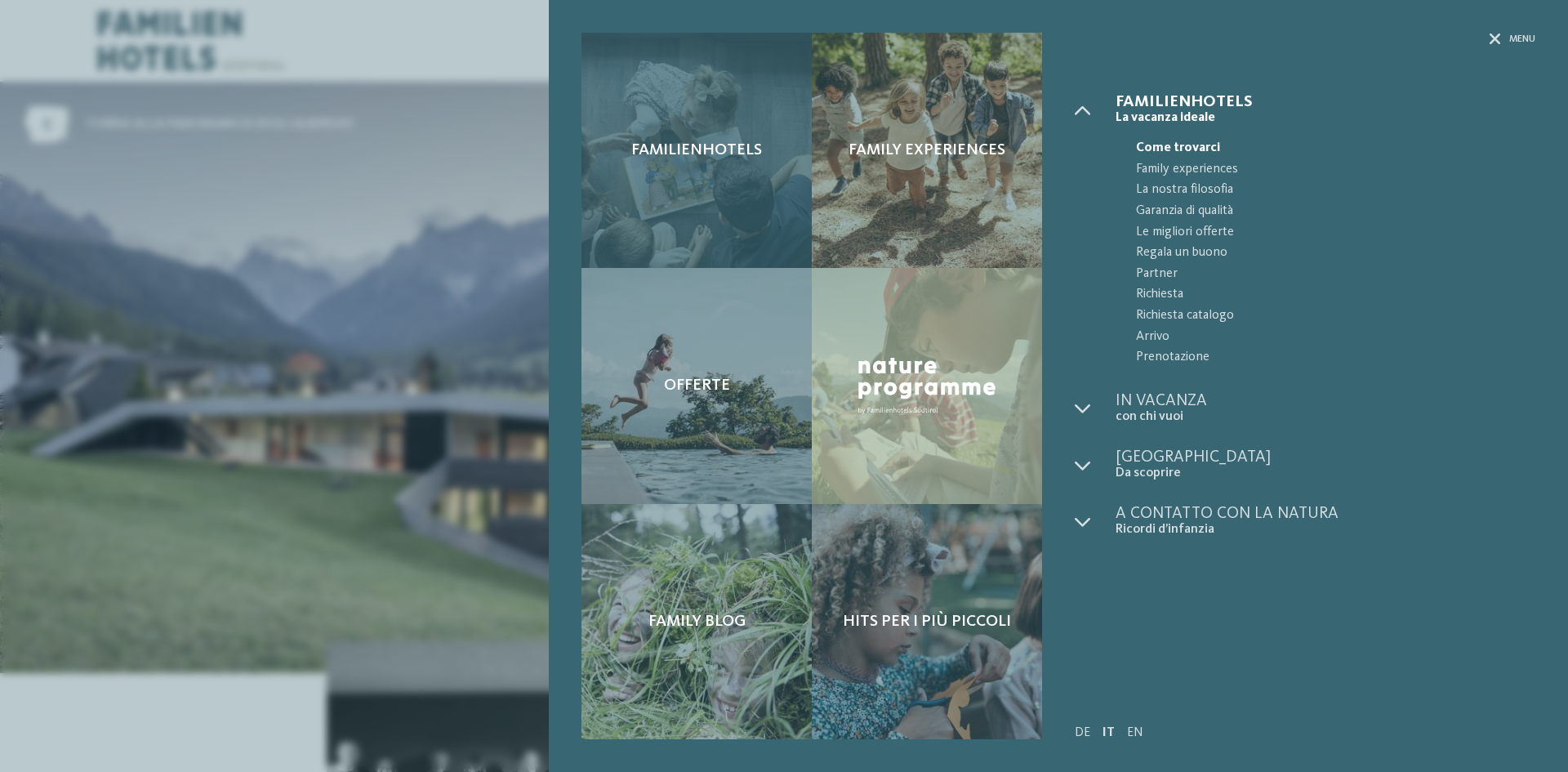
click at [750, 142] on span "Familienhotels" at bounding box center [697, 149] width 131 height 19
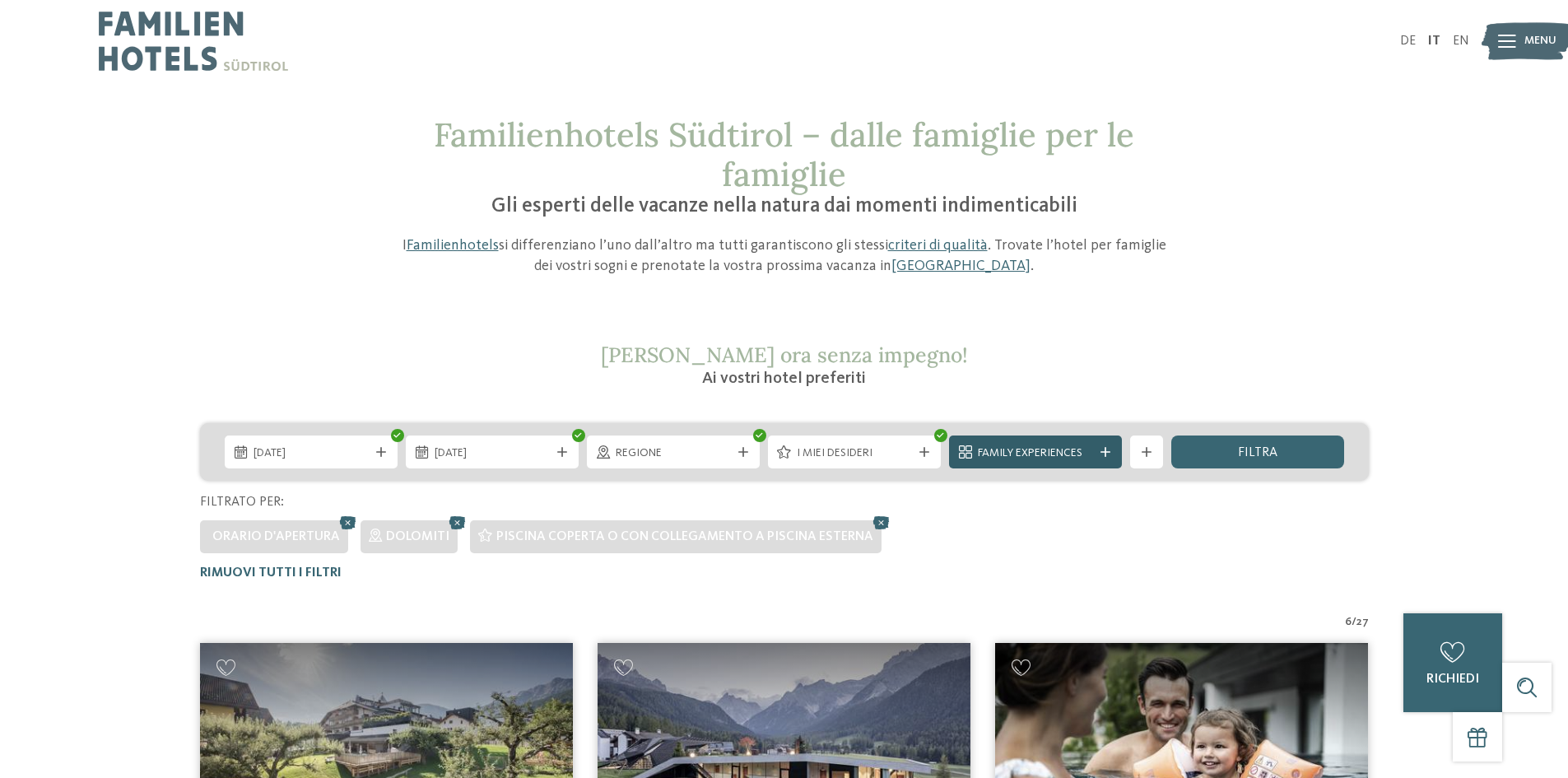
click at [1016, 448] on span "Family Experiences" at bounding box center [1035, 454] width 115 height 17
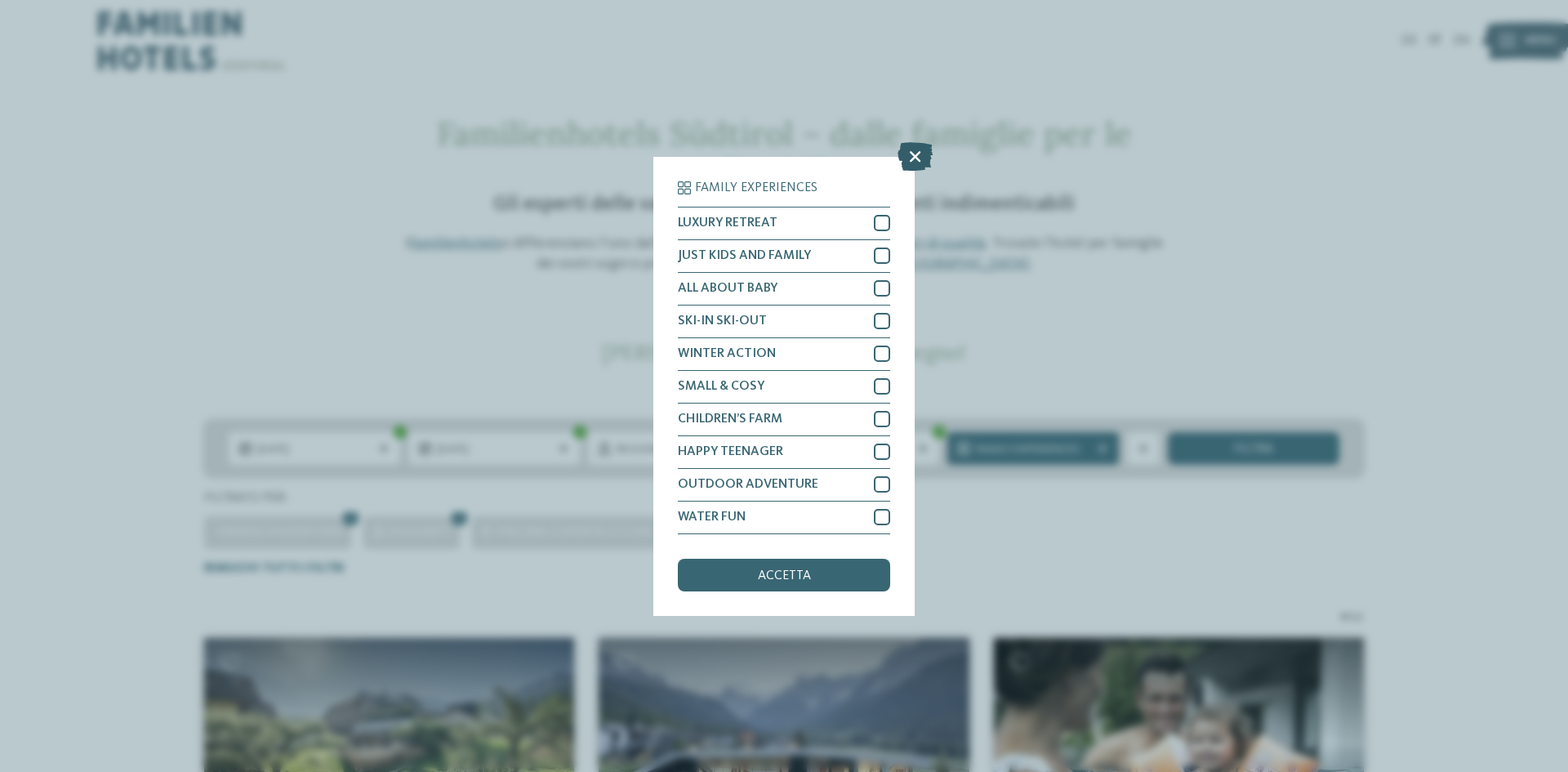
click at [914, 156] on icon at bounding box center [915, 155] width 35 height 28
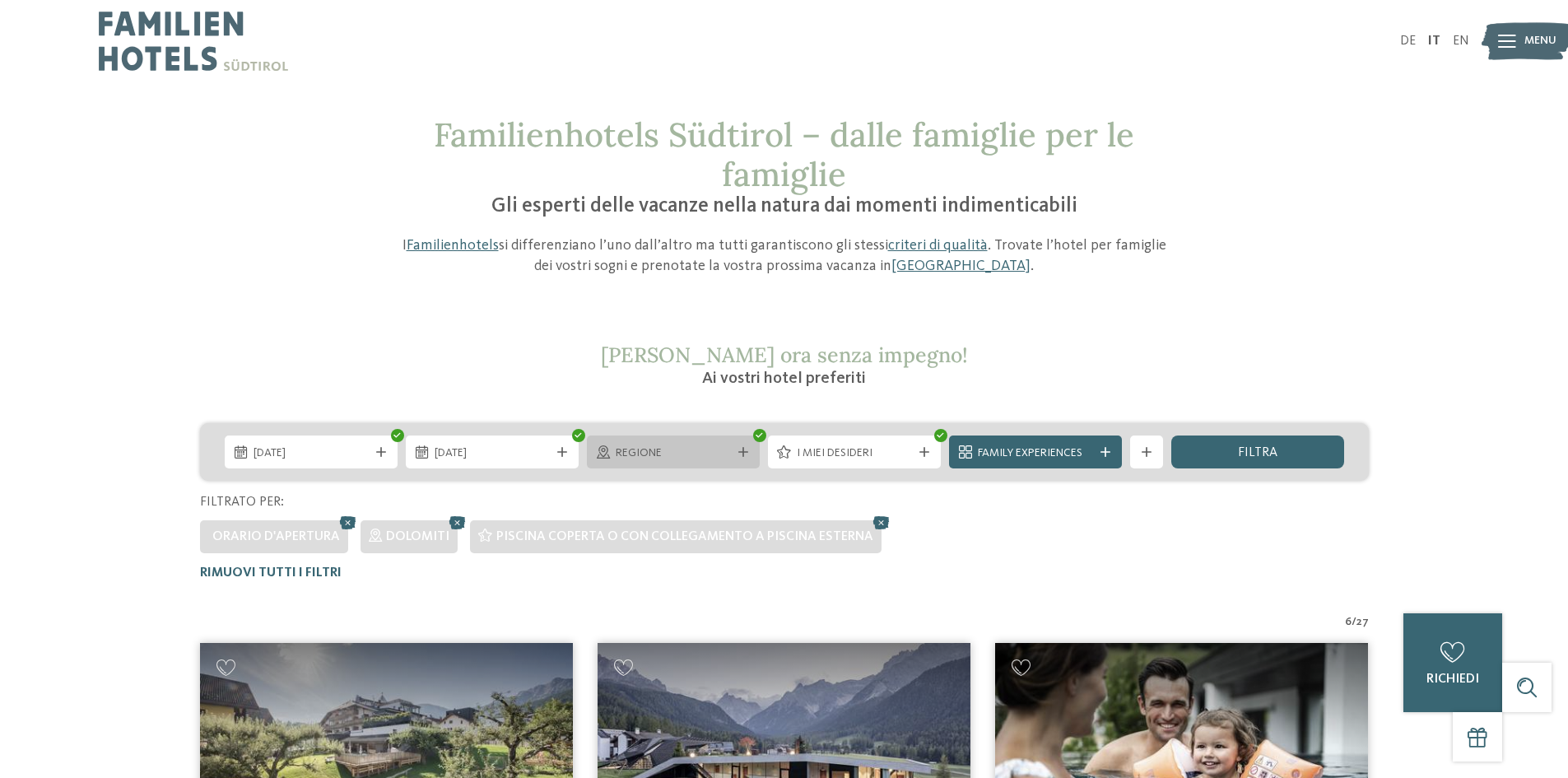
click at [633, 457] on span "Regione" at bounding box center [673, 454] width 115 height 17
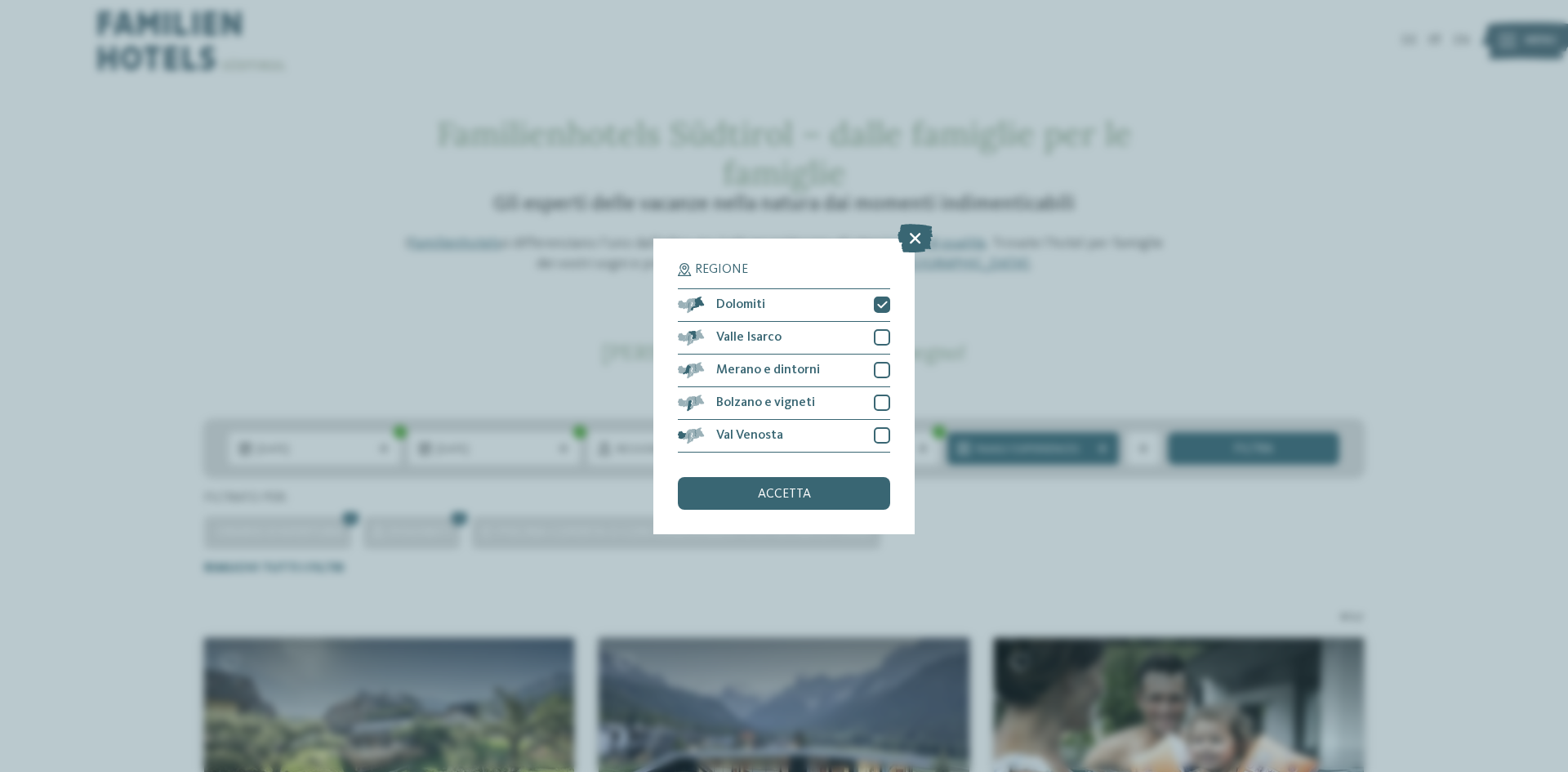
click at [1098, 537] on div "Regione Dolomiti" at bounding box center [784, 386] width 1568 height 772
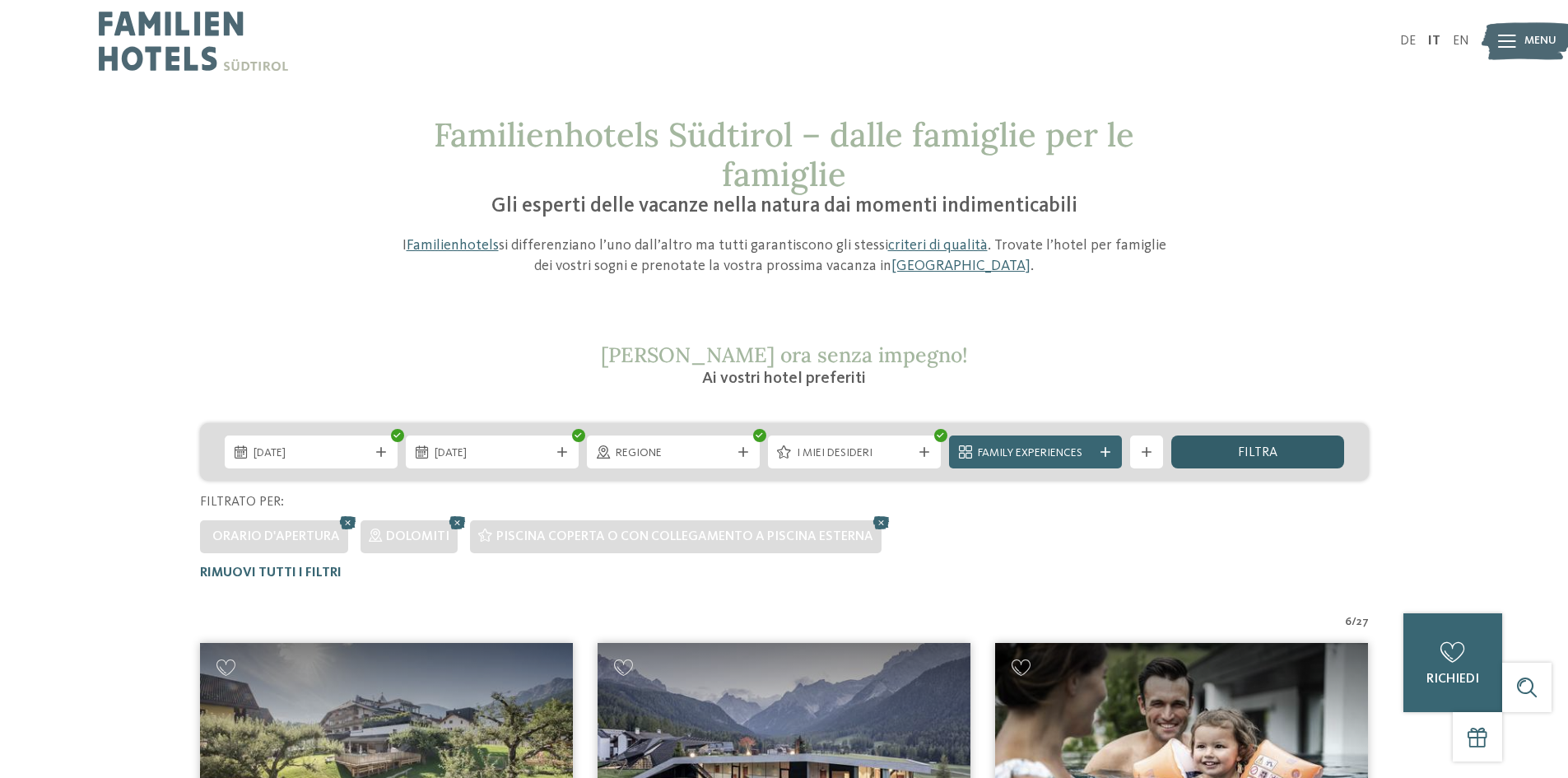
click at [1283, 455] on div "filtra" at bounding box center [1257, 452] width 172 height 33
